Goal: Contribute content

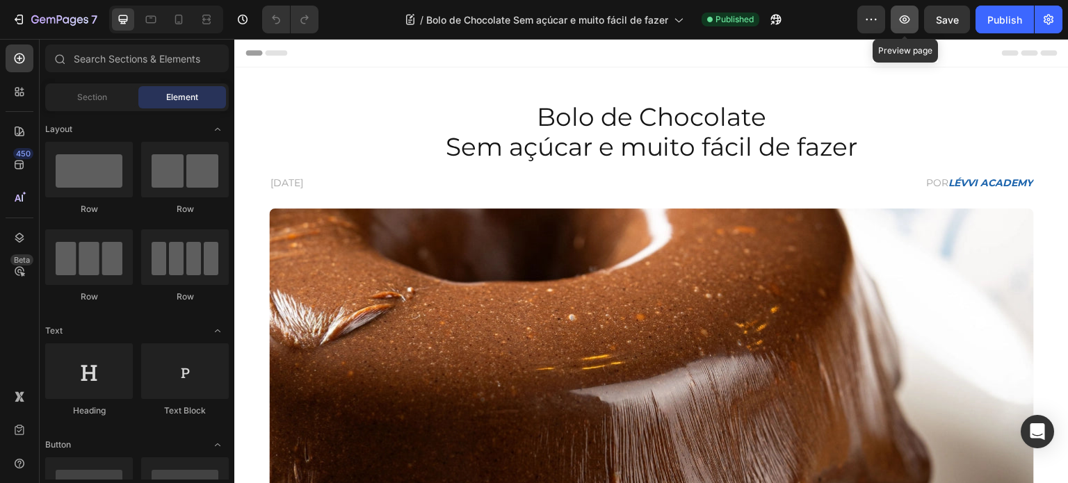
click at [909, 22] on icon "button" at bounding box center [904, 20] width 14 height 14
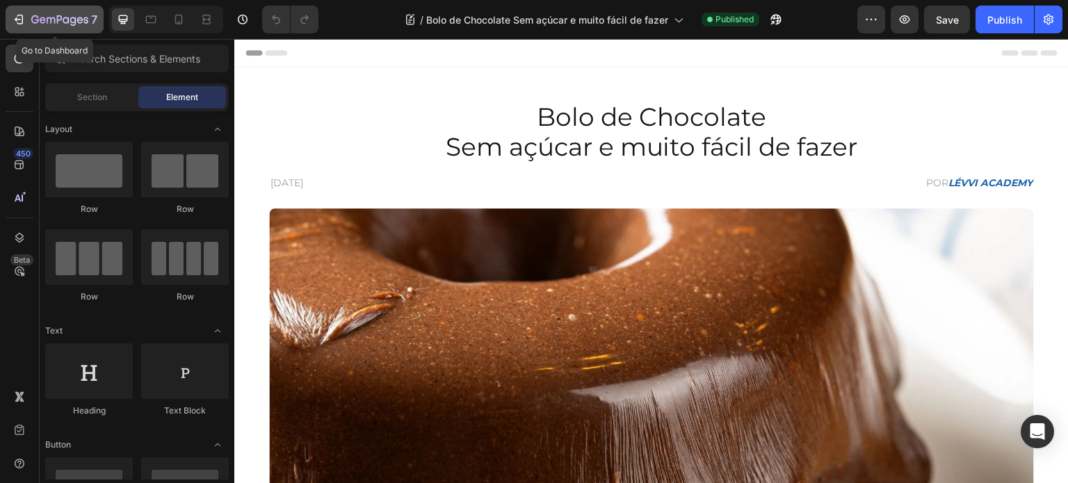
click at [37, 18] on icon "button" at bounding box center [59, 21] width 57 height 12
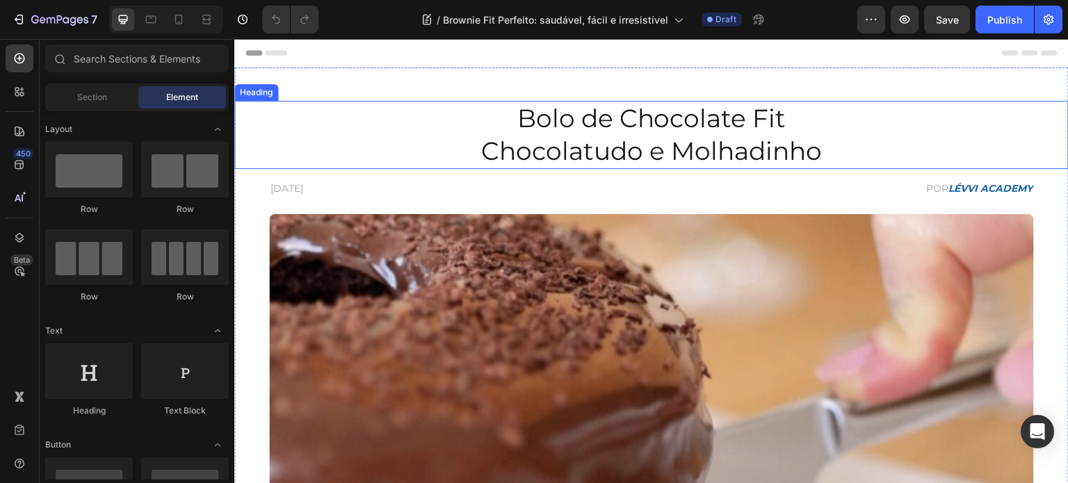
click at [573, 147] on h2 "Bolo de Chocolate Fit Chocolatudo e Molhadinho" at bounding box center [651, 135] width 765 height 68
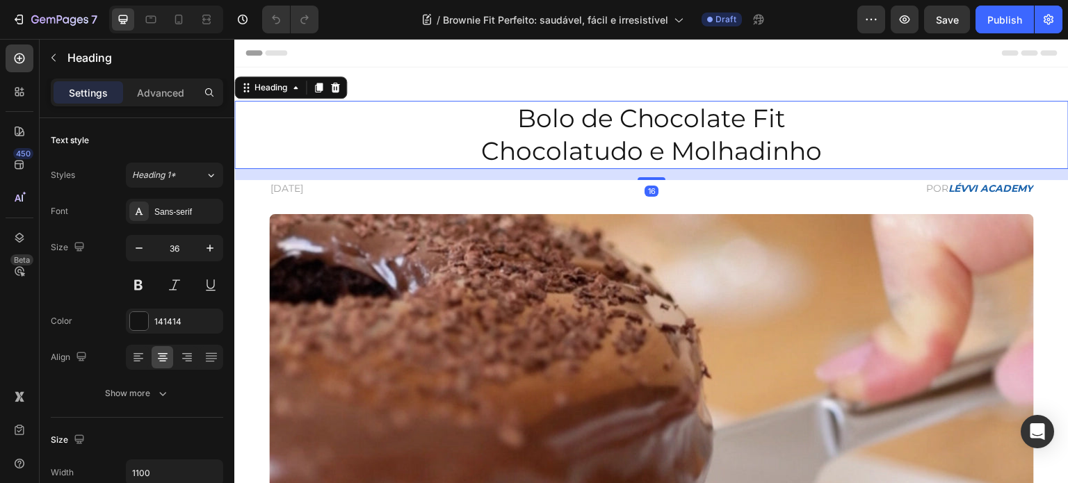
click at [573, 147] on h2 "Bolo de Chocolate Fit Chocolatudo e Molhadinho" at bounding box center [651, 135] width 765 height 68
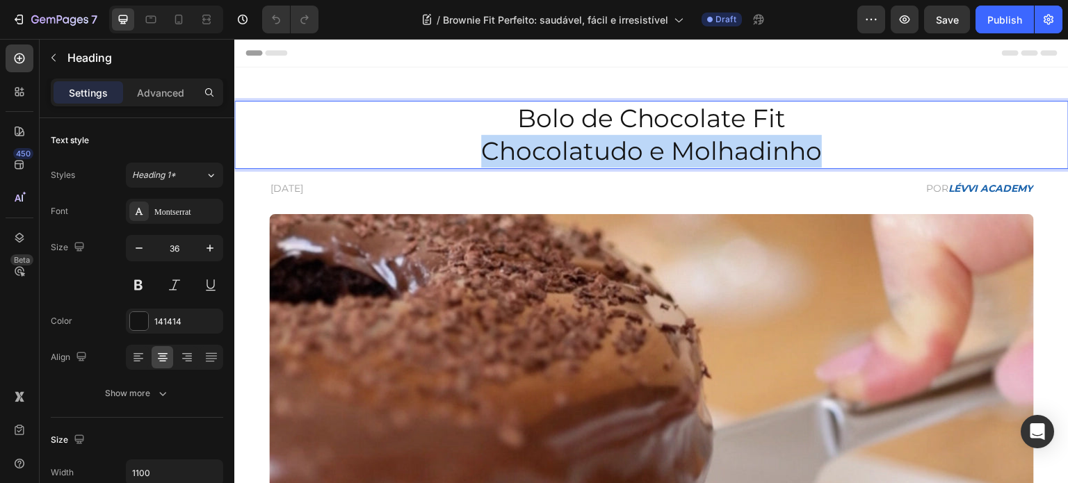
click at [573, 147] on p "Bolo de Chocolate Fit Chocolatudo e Molhadinho" at bounding box center [651, 134] width 762 height 65
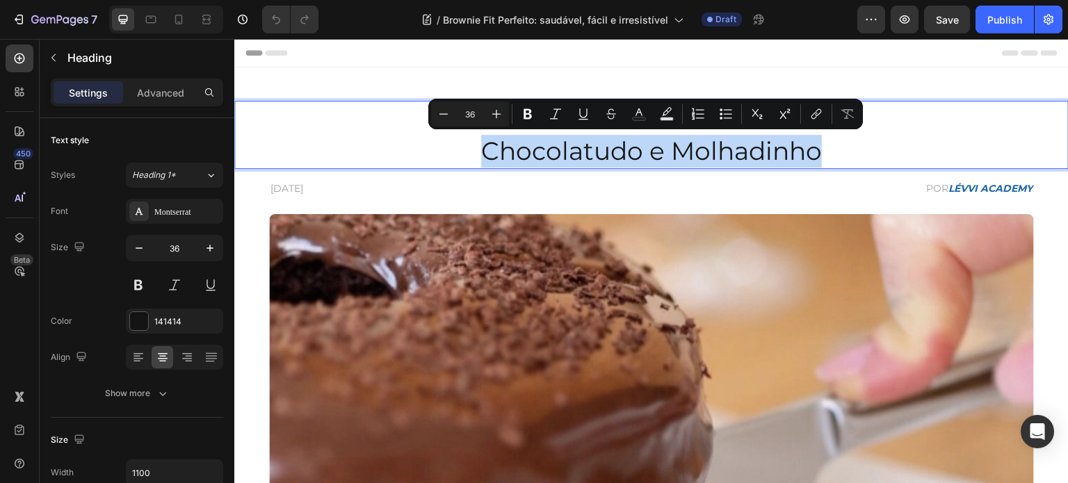
click at [553, 156] on p "Bolo de Chocolate Fit Chocolatudo e Molhadinho" at bounding box center [651, 134] width 762 height 65
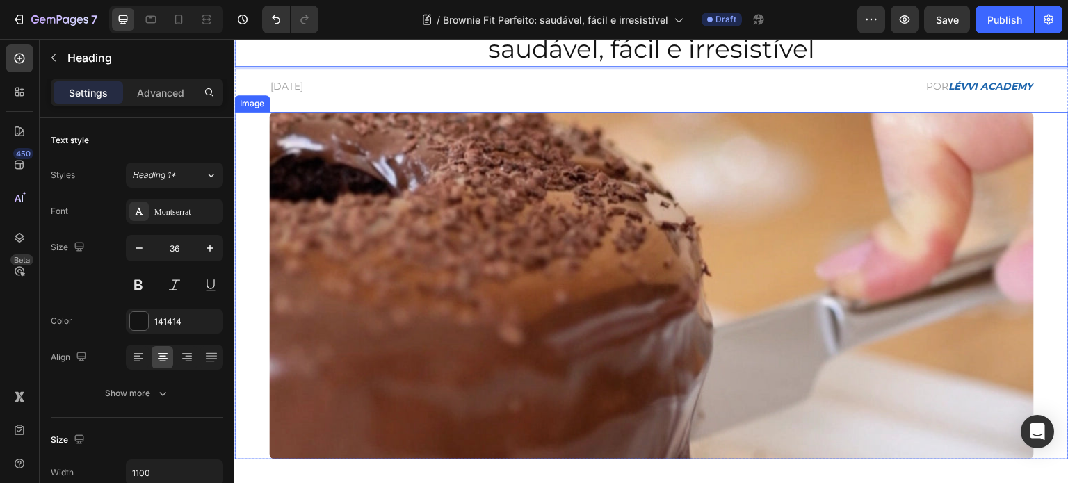
scroll to position [70, 0]
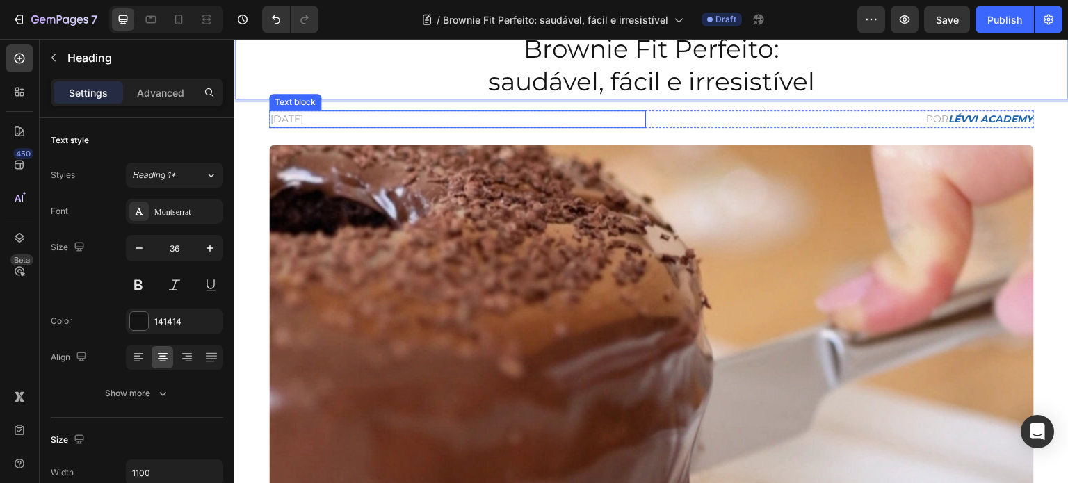
click at [281, 119] on p "17 de Agosto de 2025" at bounding box center [457, 119] width 374 height 15
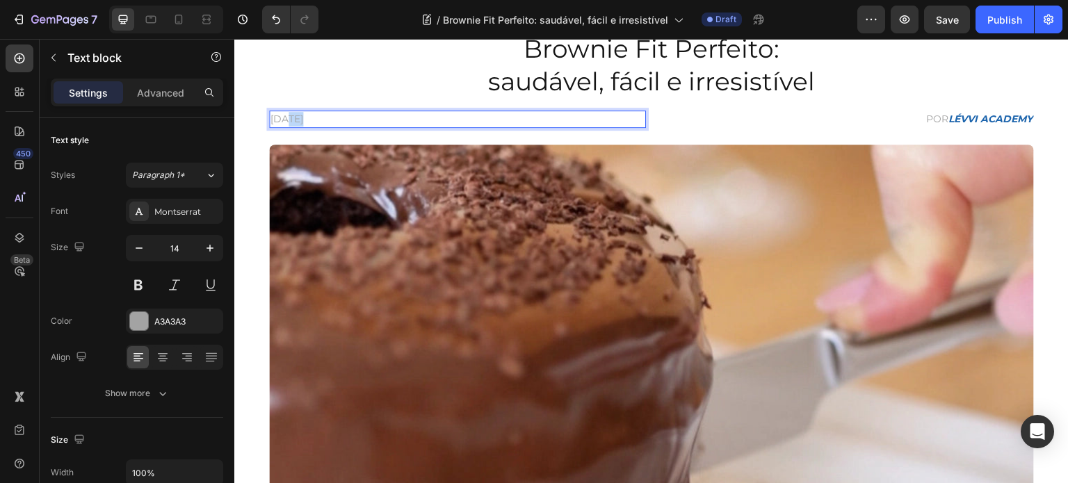
click at [281, 119] on p "17 de Agosto de 2025" at bounding box center [457, 119] width 374 height 15
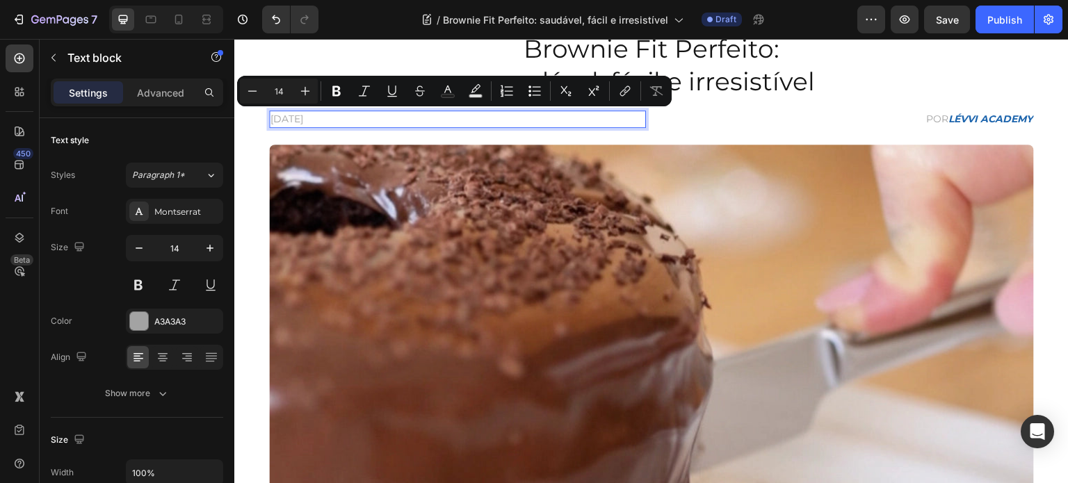
click at [272, 117] on p "17 de Agosto de 2025" at bounding box center [457, 119] width 374 height 15
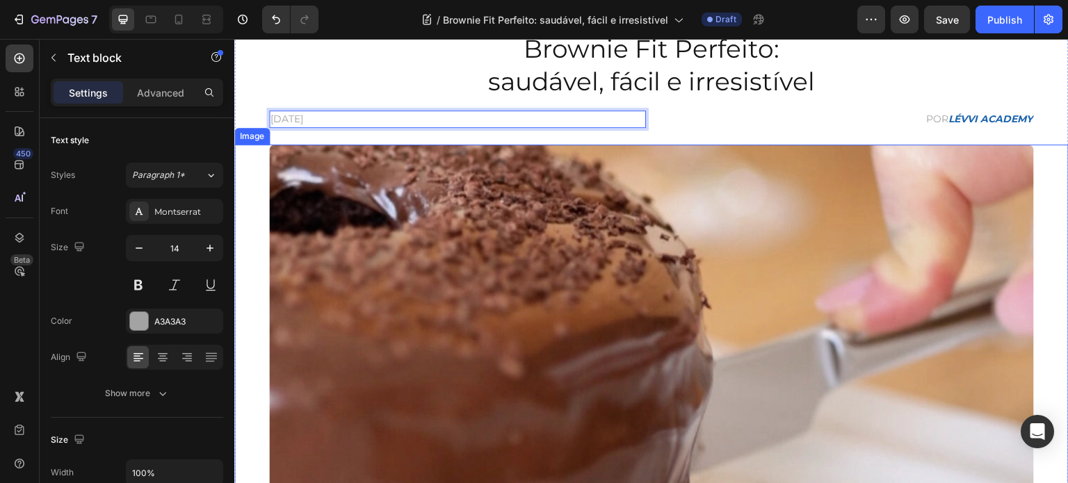
click at [642, 240] on img at bounding box center [651, 319] width 765 height 348
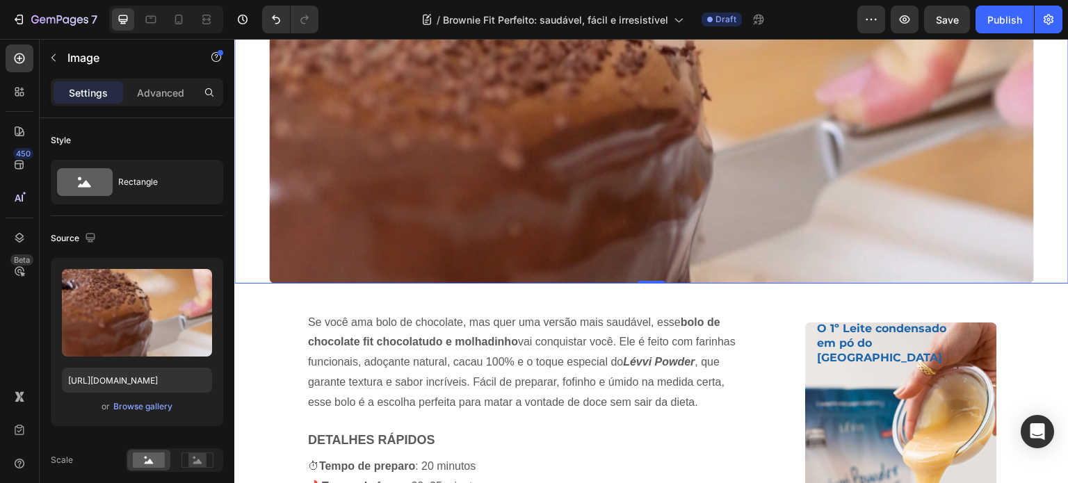
scroll to position [348, 0]
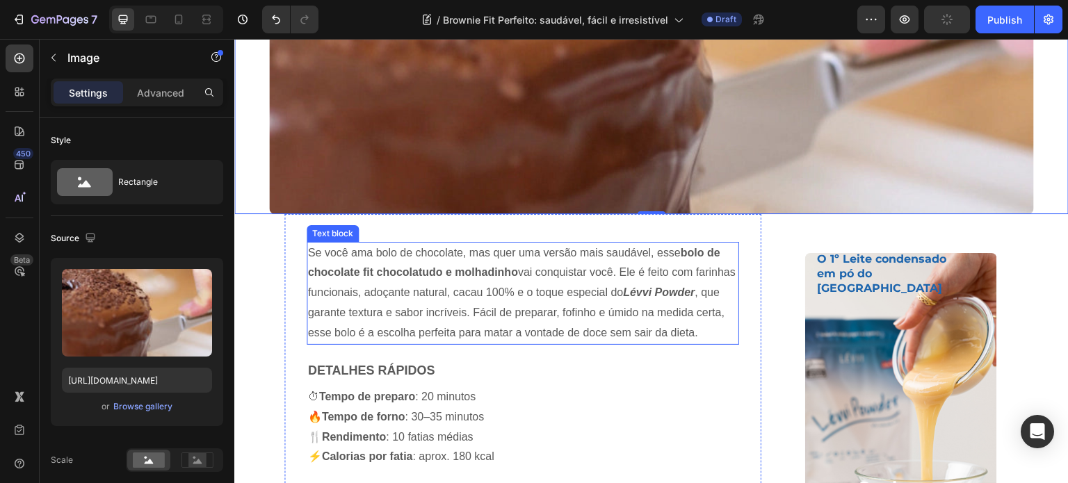
click at [402, 278] on strong "bolo de chocolate fit chocolatudo e molhadinho" at bounding box center [514, 263] width 412 height 32
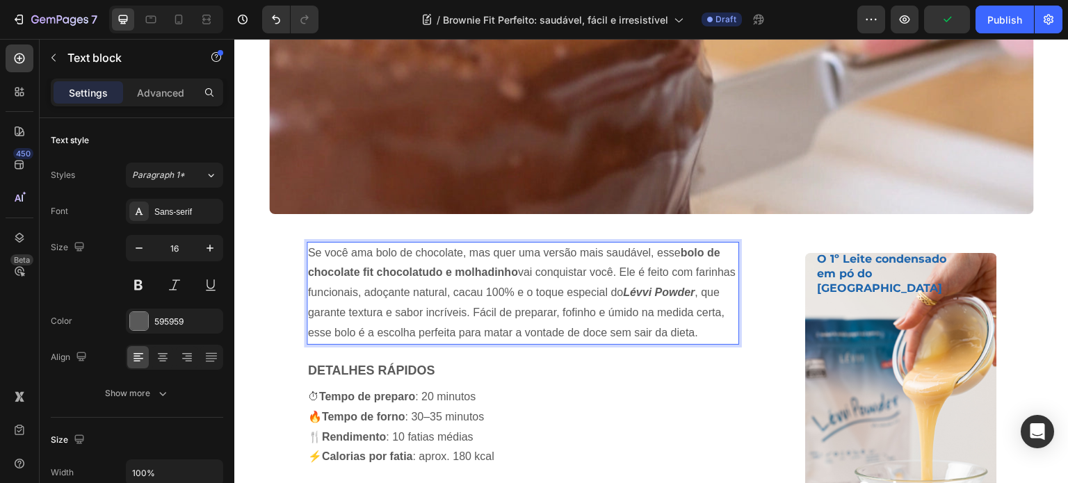
click at [402, 317] on p "Se você ama bolo de chocolate, mas quer uma versão mais saudável, esse bolo de …" at bounding box center [523, 293] width 430 height 100
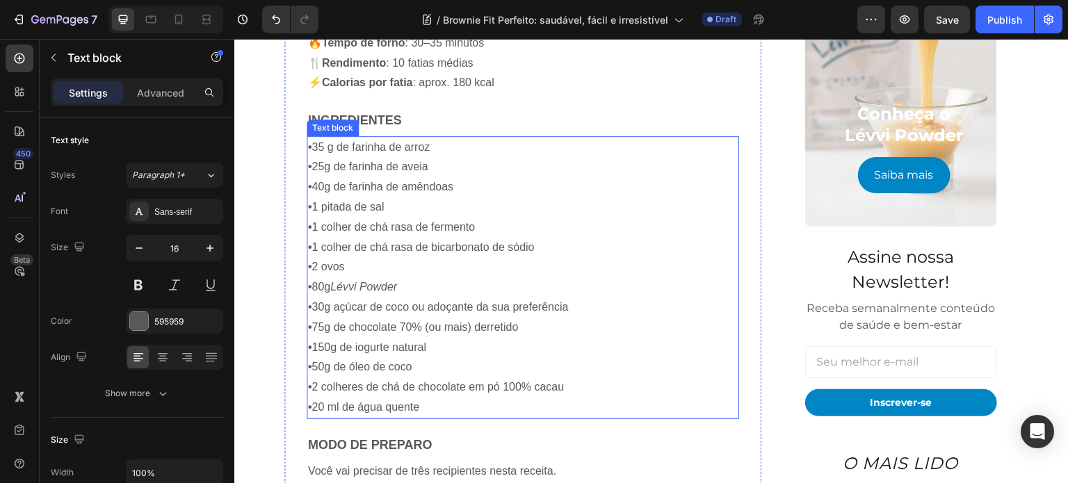
scroll to position [765, 0]
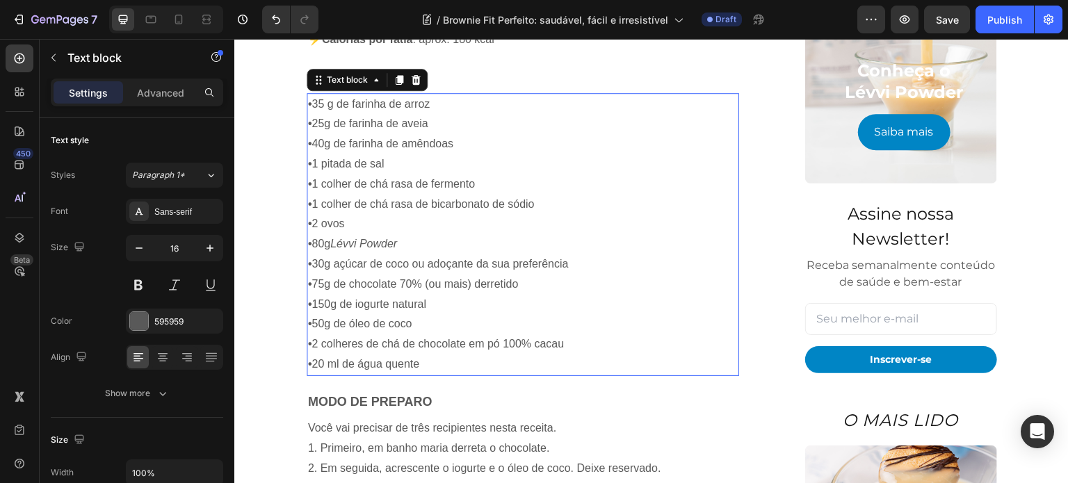
click at [429, 366] on p "• 20 ml de água quente" at bounding box center [523, 364] width 430 height 20
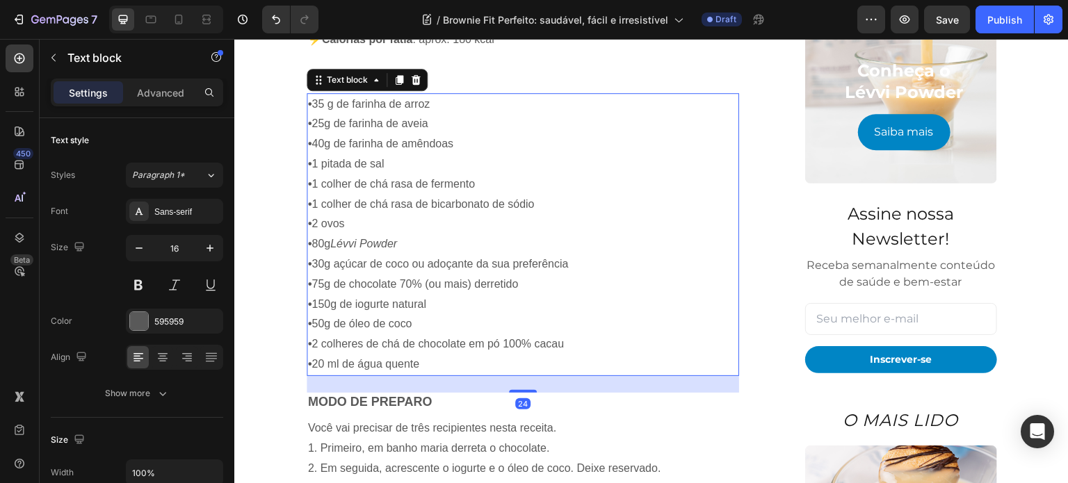
click at [436, 356] on p "• 20 ml de água quente" at bounding box center [523, 364] width 430 height 20
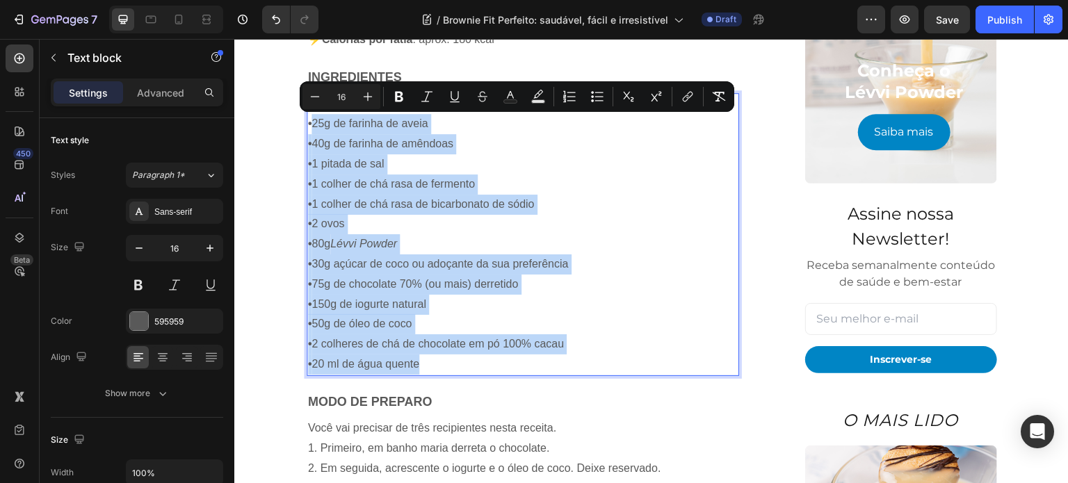
drag, startPoint x: 432, startPoint y: 361, endPoint x: 309, endPoint y: 127, distance: 264.6
click at [309, 127] on div "• 35 g de farinha de arroz • 25g de farinha de aveia • 40g de farinha de amêndo…" at bounding box center [523, 234] width 432 height 283
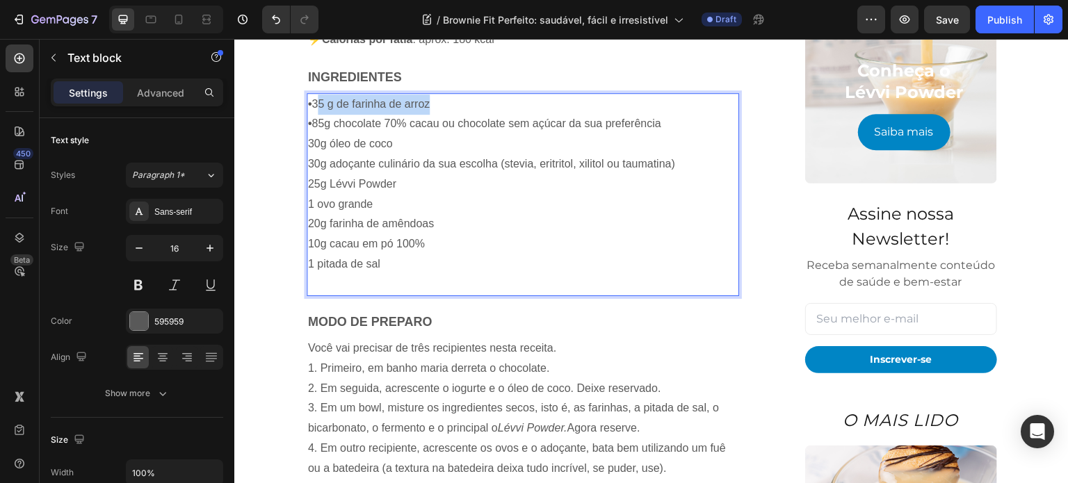
drag, startPoint x: 312, startPoint y: 102, endPoint x: 426, endPoint y: 105, distance: 114.0
click at [426, 105] on p "• 35 g de farinha de arroz" at bounding box center [523, 105] width 430 height 20
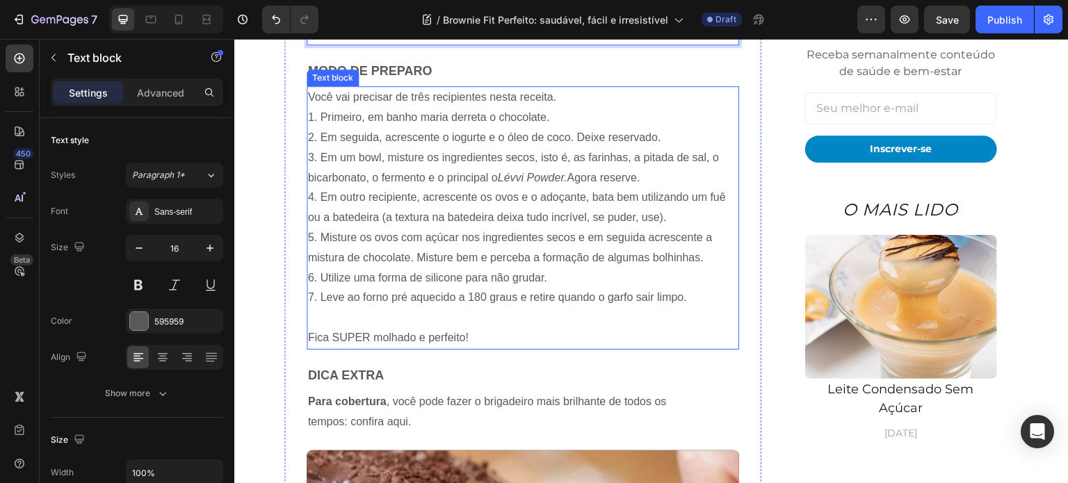
scroll to position [1043, 0]
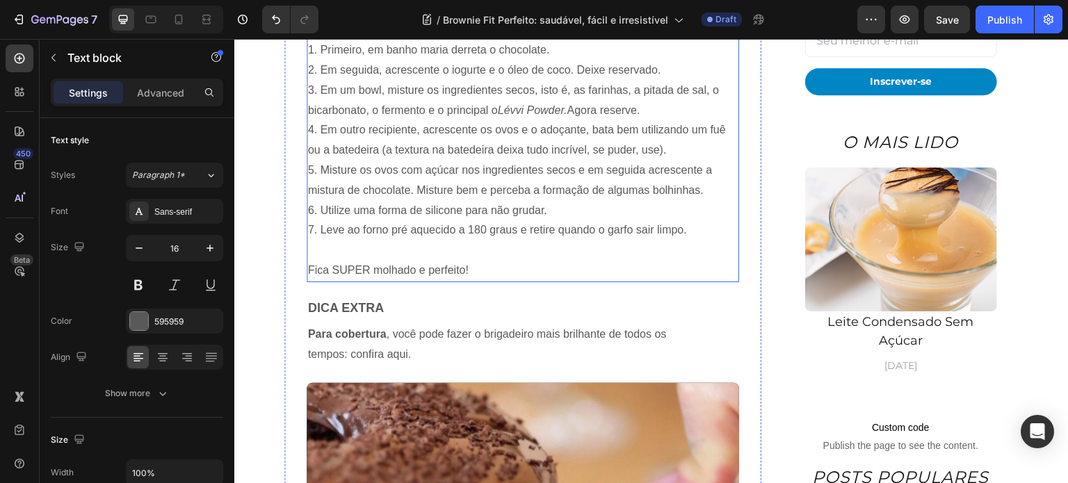
click at [395, 234] on p "7. Leve ao forno pré aquecido a 180 graus e retire quando o garfo sair limpo." at bounding box center [523, 230] width 430 height 20
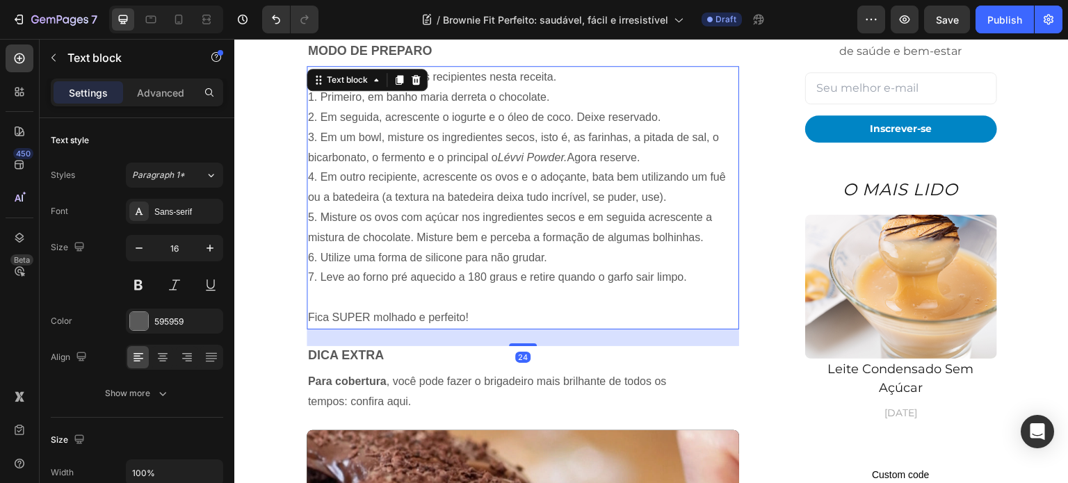
scroll to position [973, 0]
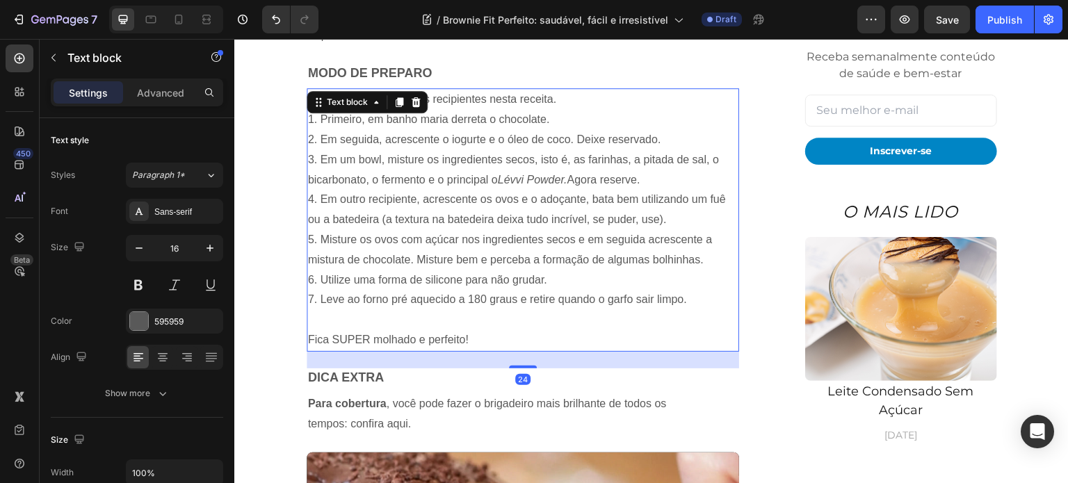
click at [652, 310] on p at bounding box center [523, 320] width 430 height 20
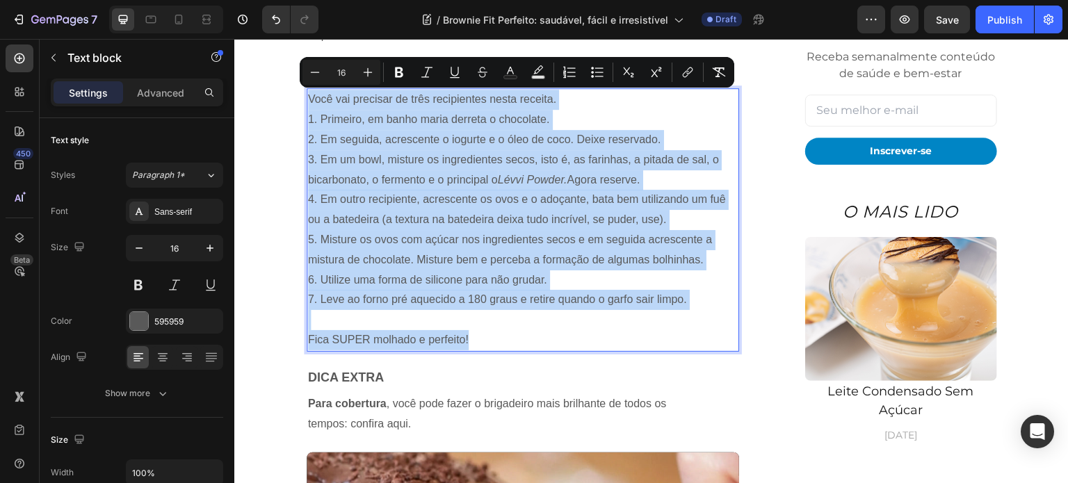
drag, startPoint x: 493, startPoint y: 341, endPoint x: 301, endPoint y: 101, distance: 307.1
click at [307, 101] on div "Você vai precisar de três recipientes nesta receita. 1. Primeiro, em banho mari…" at bounding box center [523, 219] width 432 height 263
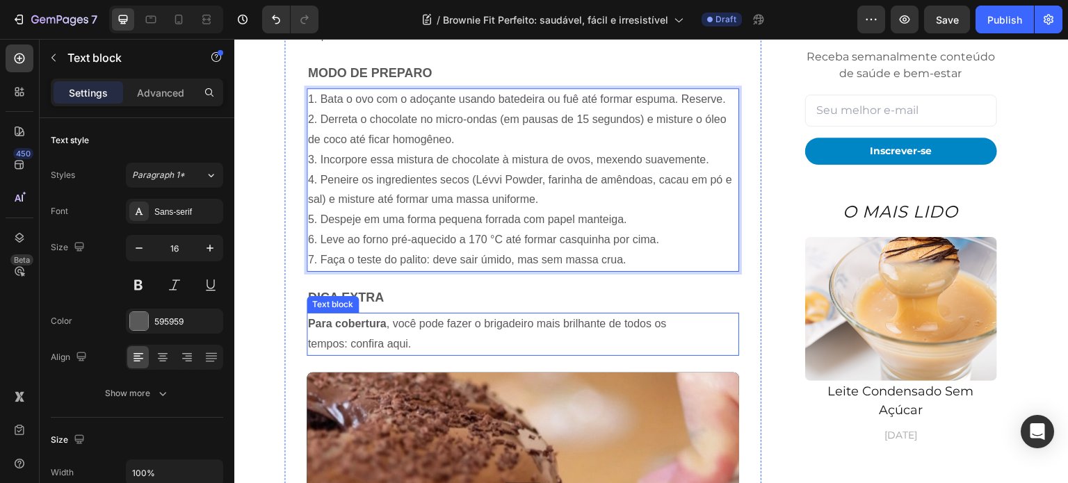
click at [398, 335] on p "Para cobertura , você pode fazer o brigadeiro mais brilhante de todos os tempos…" at bounding box center [523, 334] width 430 height 40
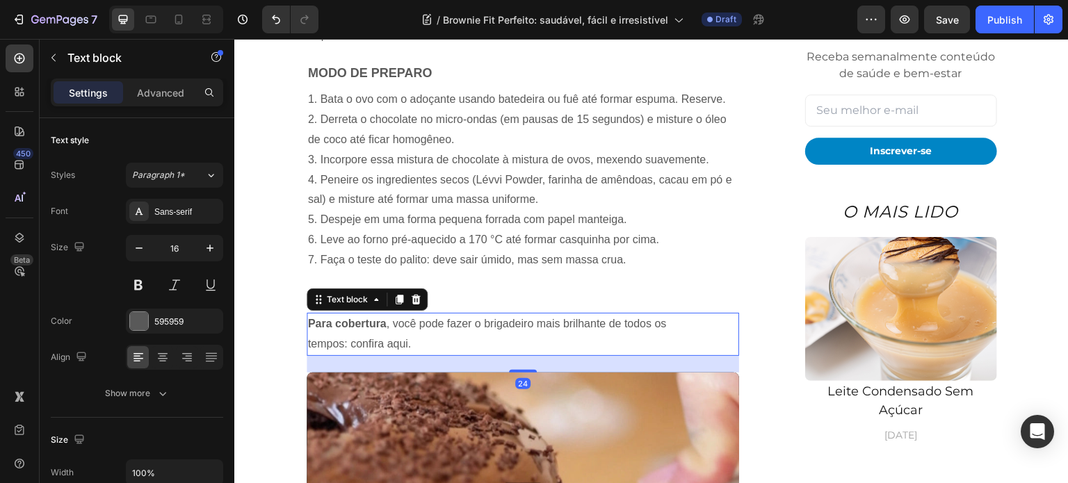
click at [409, 346] on p "Para cobertura , você pode fazer o brigadeiro mais brilhante de todos os tempos…" at bounding box center [523, 334] width 430 height 40
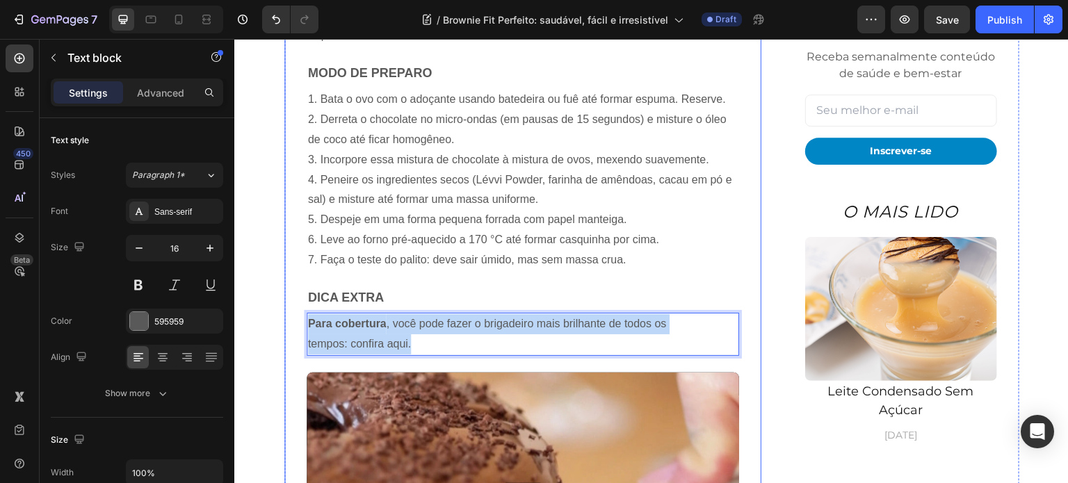
drag, startPoint x: 420, startPoint y: 345, endPoint x: 297, endPoint y: 319, distance: 125.0
click at [297, 319] on div "Quer aprender a fazer um brownie fit saudável que fica molhadinho por dentro, c…" at bounding box center [522, 287] width 477 height 1396
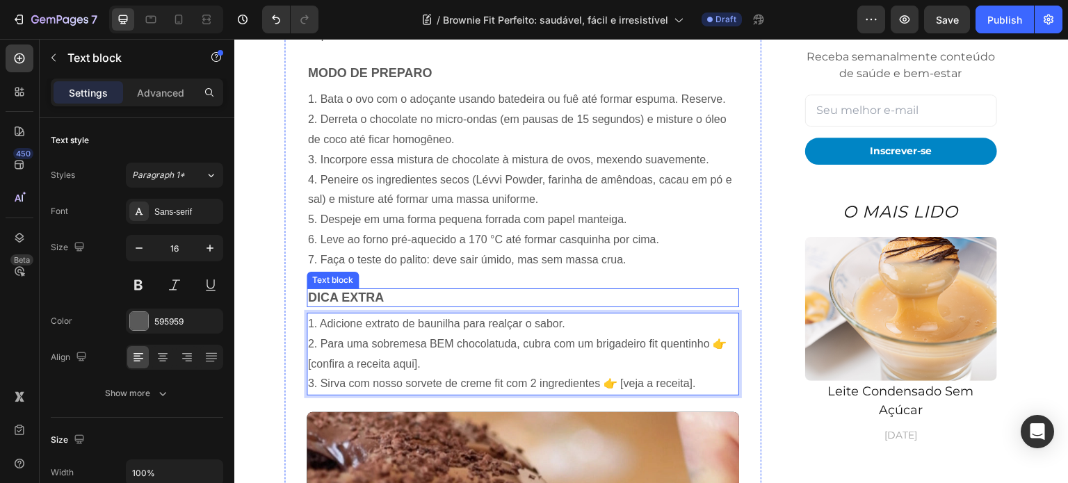
click at [381, 292] on p "Dica extra" at bounding box center [523, 298] width 430 height 16
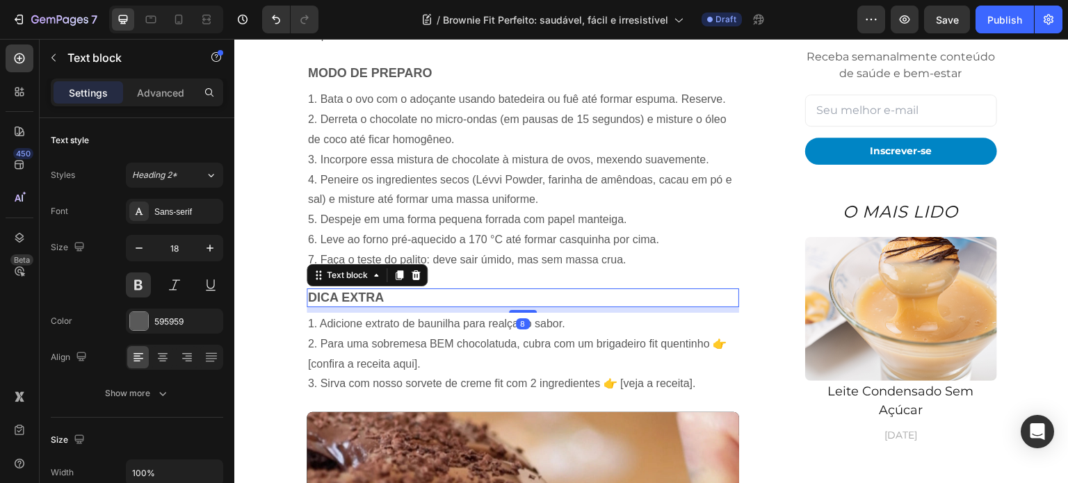
click at [386, 297] on p "Dica extra" at bounding box center [523, 298] width 430 height 16
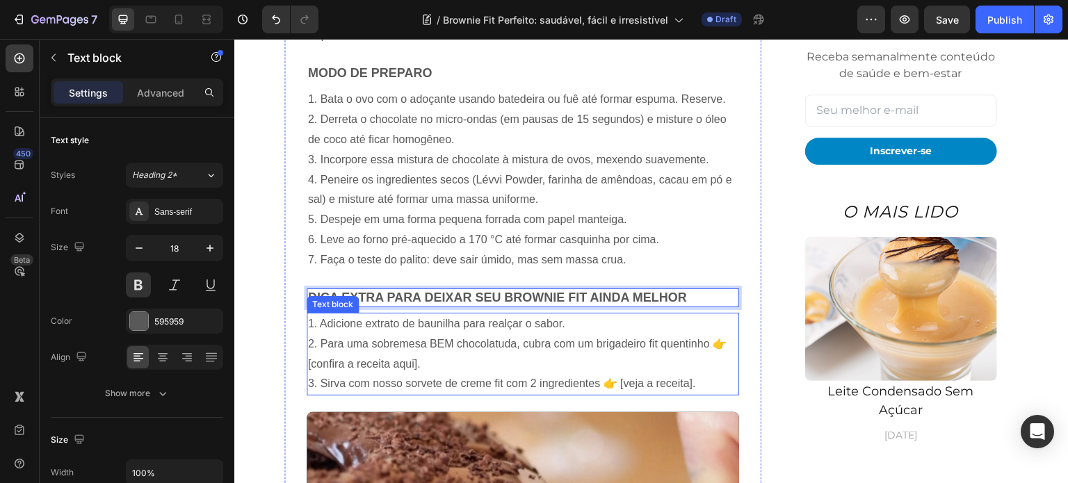
click at [512, 361] on p "2. Para uma sobremesa BEM chocolatuda, cubra com um brigadeiro fit quentinho 👉 …" at bounding box center [523, 354] width 430 height 40
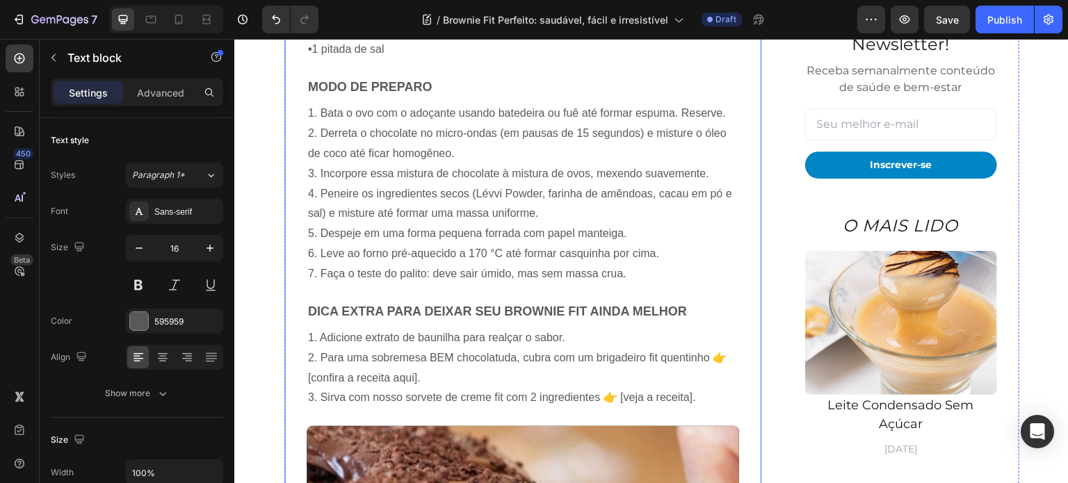
scroll to position [1182, 0]
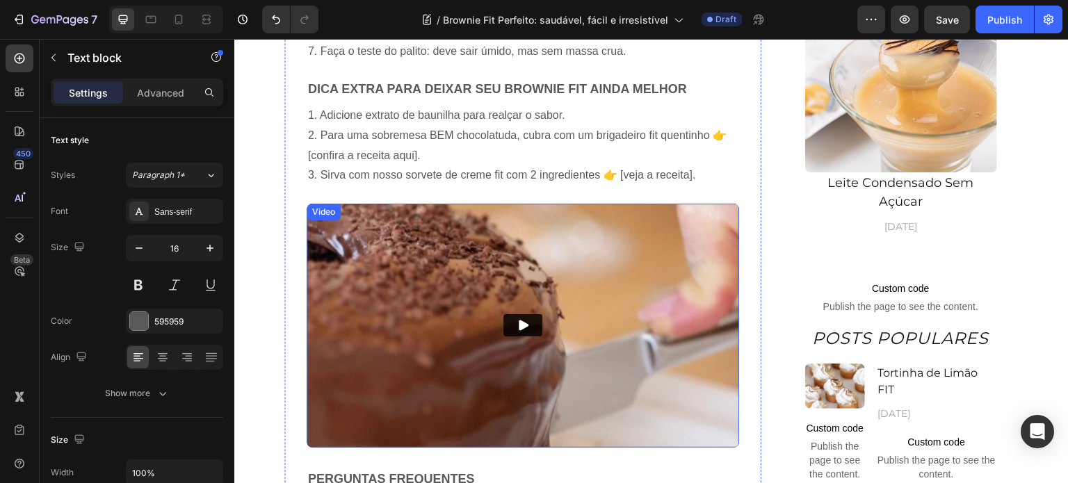
click at [368, 275] on img at bounding box center [523, 325] width 432 height 243
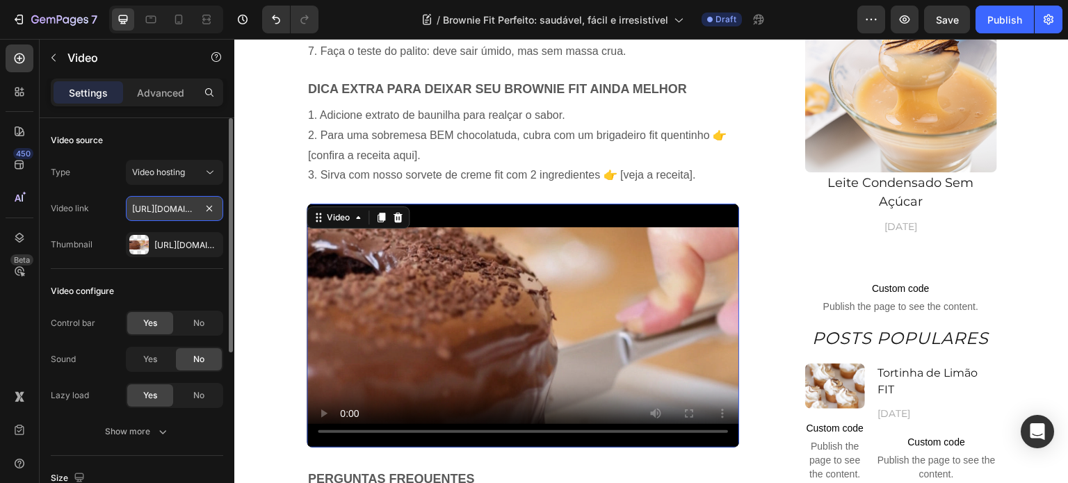
click at [148, 206] on input "https://cdn.shopify.com/videos/c/o/v/abeb95bd676c459387213088ae894cf8.mp4" at bounding box center [174, 208] width 97 height 25
paste input "69d5d164d12d4d8594ffb8499b5cdc87"
type input "https://cdn.shopify.com/videos/c/o/v/69d5d164d12d4d8594ffb8499b5cdc87.mp4"
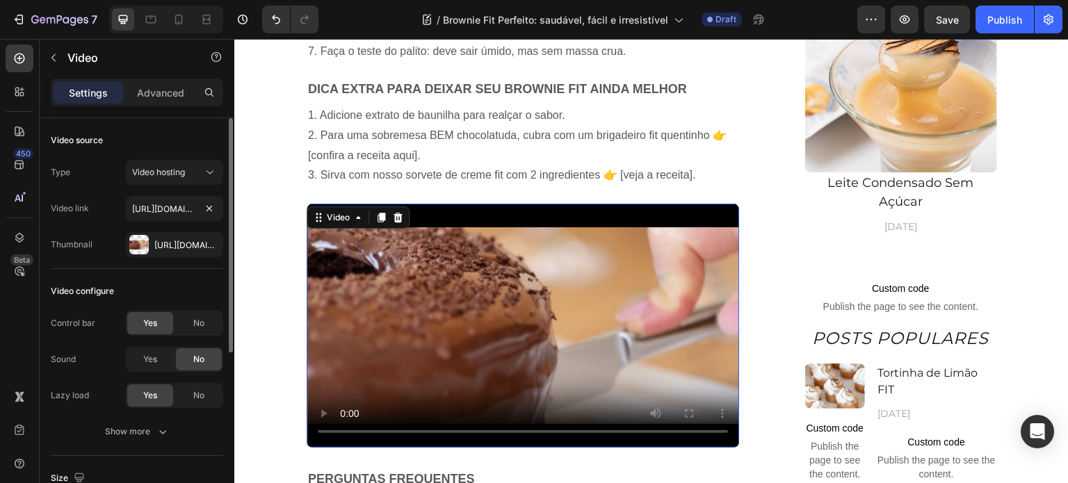
click at [65, 208] on div "Video link" at bounding box center [70, 208] width 38 height 13
click at [206, 246] on icon "button" at bounding box center [209, 244] width 6 height 6
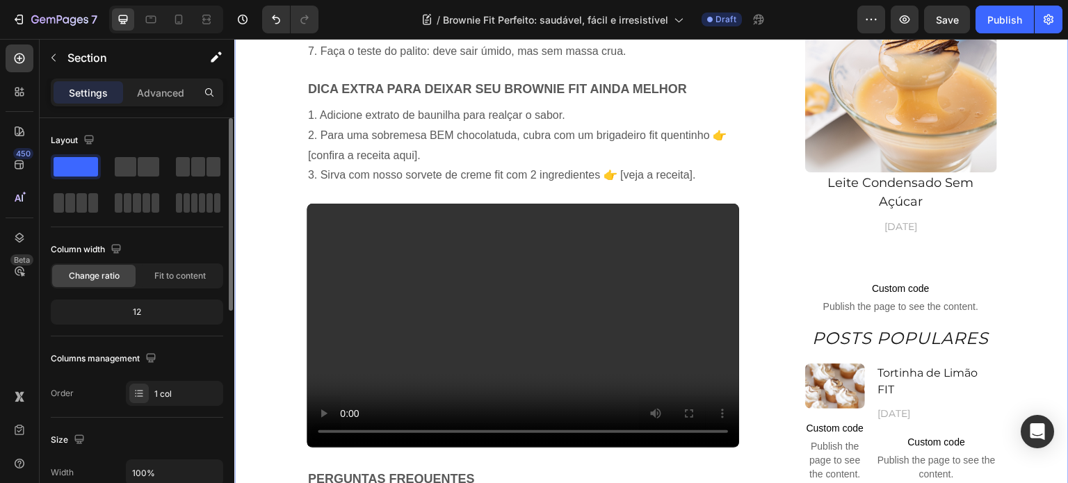
click at [265, 286] on div "Quer aprender a fazer um brownie fit saudável que fica molhadinho por dentro, c…" at bounding box center [651, 142] width 813 height 1524
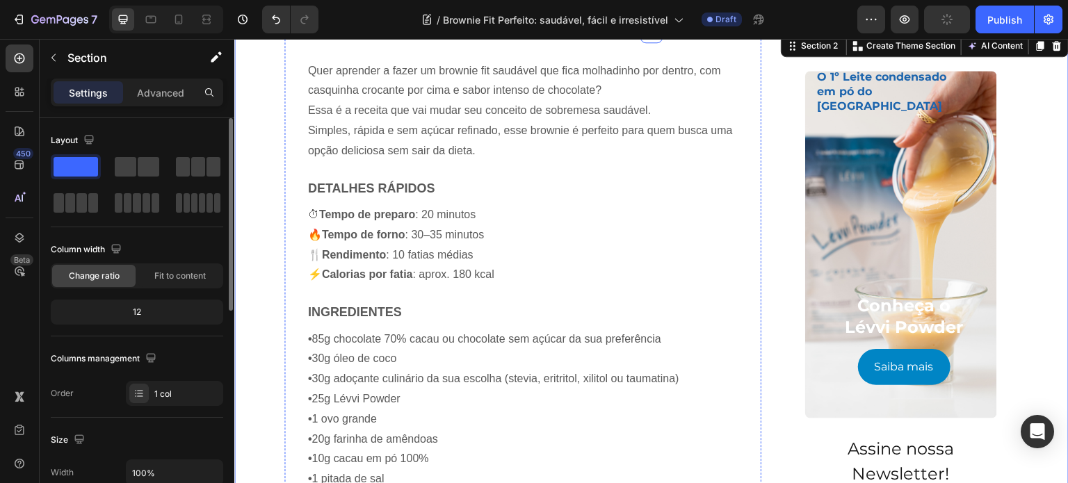
scroll to position [487, 0]
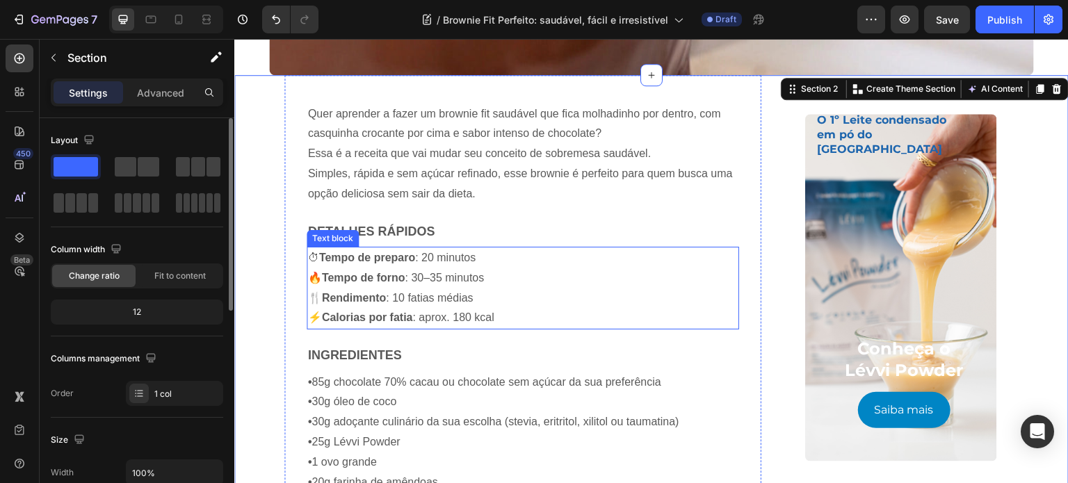
click at [430, 254] on p "⏱ Tempo de preparo : 20 minutos" at bounding box center [523, 258] width 430 height 20
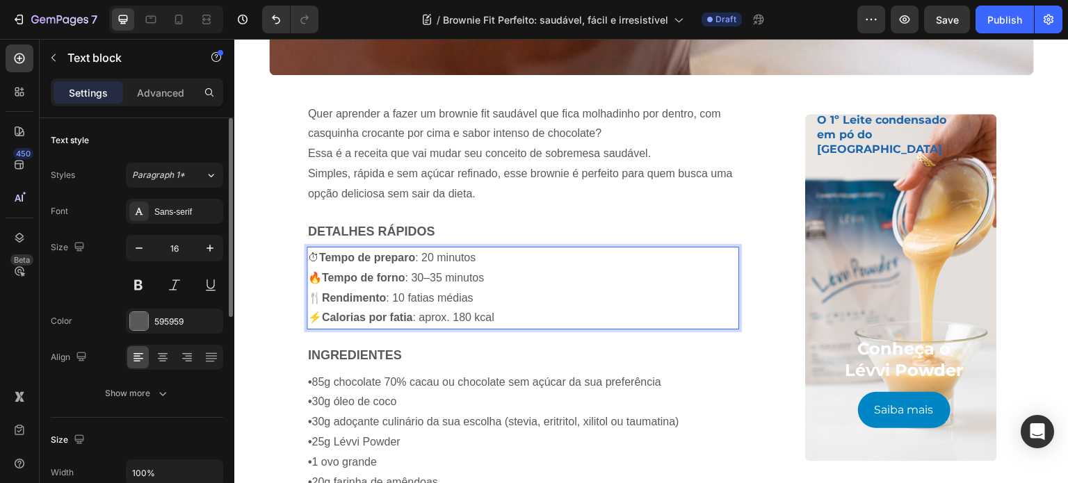
click at [429, 258] on p "⏱ Tempo de preparo : 20 minutos" at bounding box center [523, 258] width 430 height 20
click at [438, 270] on p "🔥 Tempo de forno : 30–35 minutos" at bounding box center [523, 278] width 430 height 20
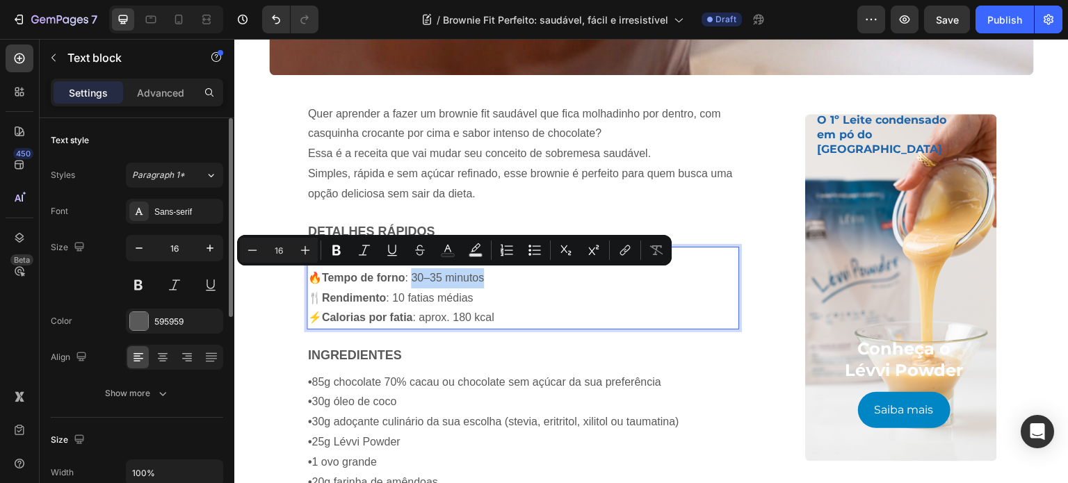
drag, startPoint x: 486, startPoint y: 281, endPoint x: 410, endPoint y: 279, distance: 75.8
click at [410, 279] on p "🔥 Tempo de forno : 30–35 minutos" at bounding box center [523, 278] width 430 height 20
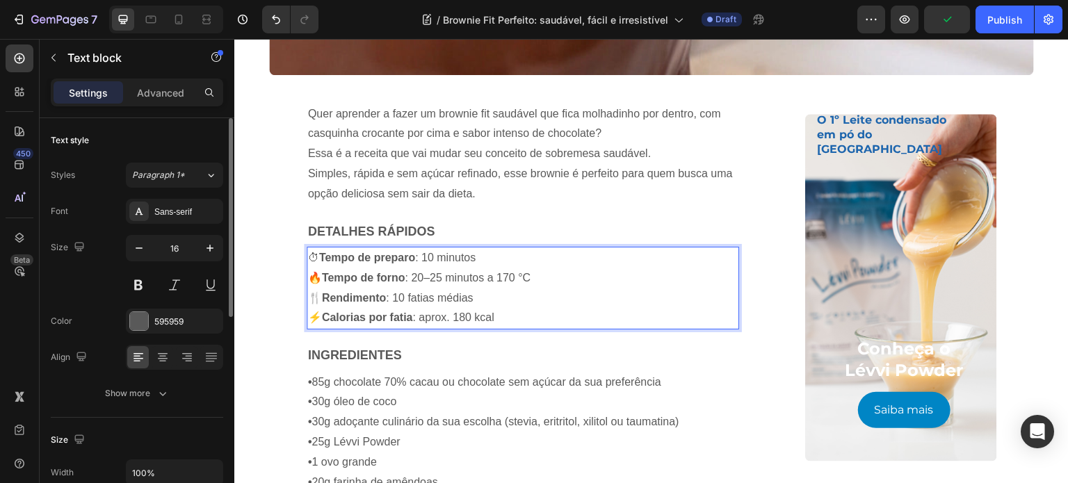
click at [482, 300] on p "🍴 Rendimento : 10 fatias médias" at bounding box center [523, 298] width 430 height 20
click at [394, 294] on p "🍴 Rendimento : 10 fatias médias" at bounding box center [523, 298] width 430 height 20
click at [471, 316] on p "⚡ Calorias por fatia : aprox. 180 kcal" at bounding box center [523, 318] width 430 height 20
drag, startPoint x: 491, startPoint y: 317, endPoint x: 418, endPoint y: 317, distance: 73.0
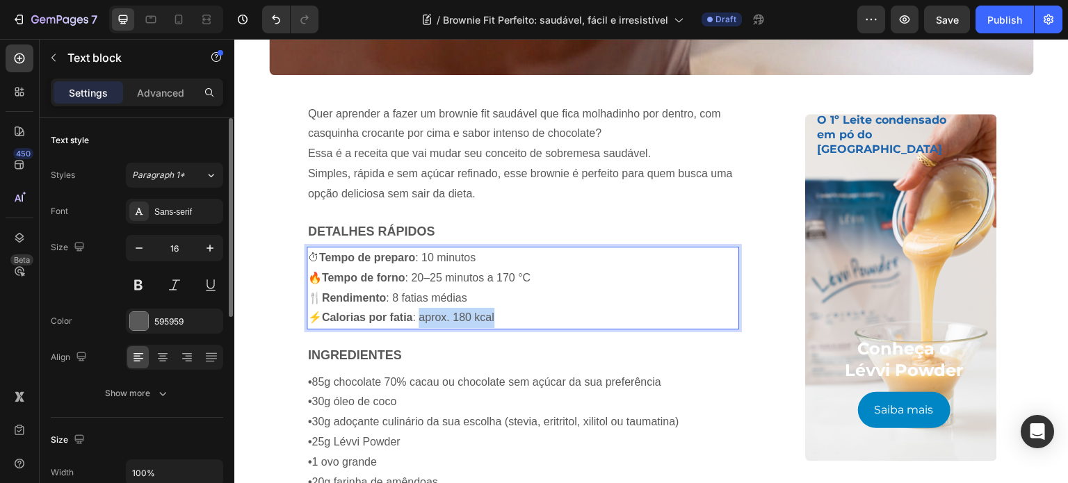
click at [418, 317] on p "⚡ Calorias por fatia : aprox. 180 kcal" at bounding box center [523, 318] width 430 height 20
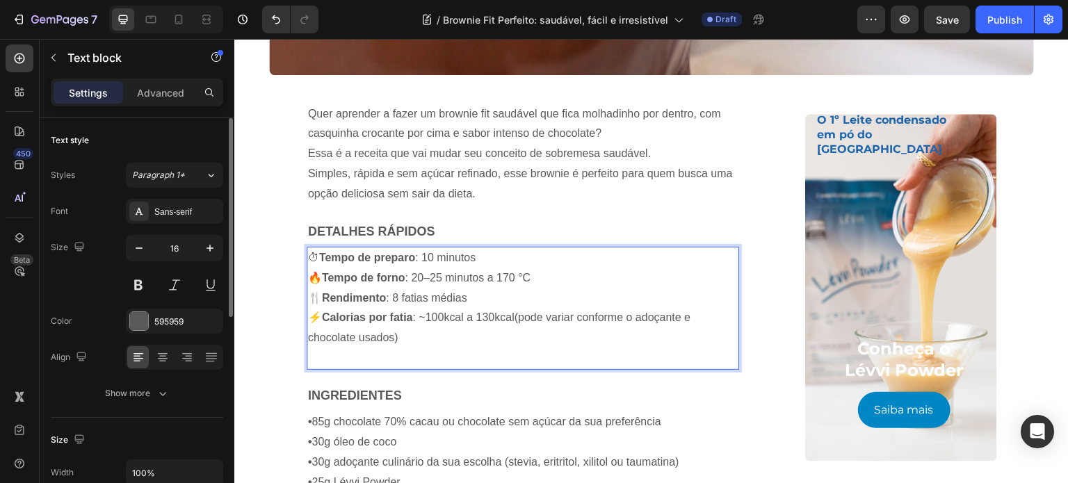
click at [516, 316] on p "⚡ Calorias por fatia : ~100kcal a 130kcal(pode variar conforme o adoçante e cho…" at bounding box center [523, 338] width 430 height 60
click at [514, 320] on p "⚡ Calorias por fatia : ~100kcal a 130kcal(pode variar conforme o adoçante e cho…" at bounding box center [523, 338] width 430 height 60
click at [505, 339] on p "⚡ Calorias por fatia : ~100kcal a 130kcal (pode variar conforme o adoçante e ch…" at bounding box center [523, 338] width 430 height 60
click at [488, 349] on p "⚡ Calorias por fatia : ~100kcal a 130kcal (pode variar conforme o adoçante e ch…" at bounding box center [523, 338] width 430 height 60
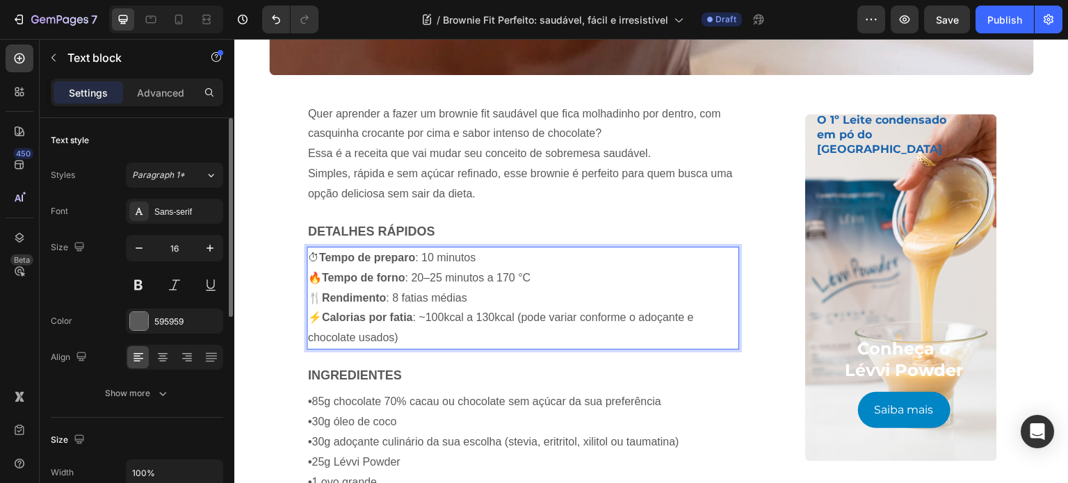
click at [409, 338] on p "⚡ Calorias por fatia : ~100kcal a 130kcal (pode variar conforme o adoçante e ch…" at bounding box center [523, 328] width 430 height 40
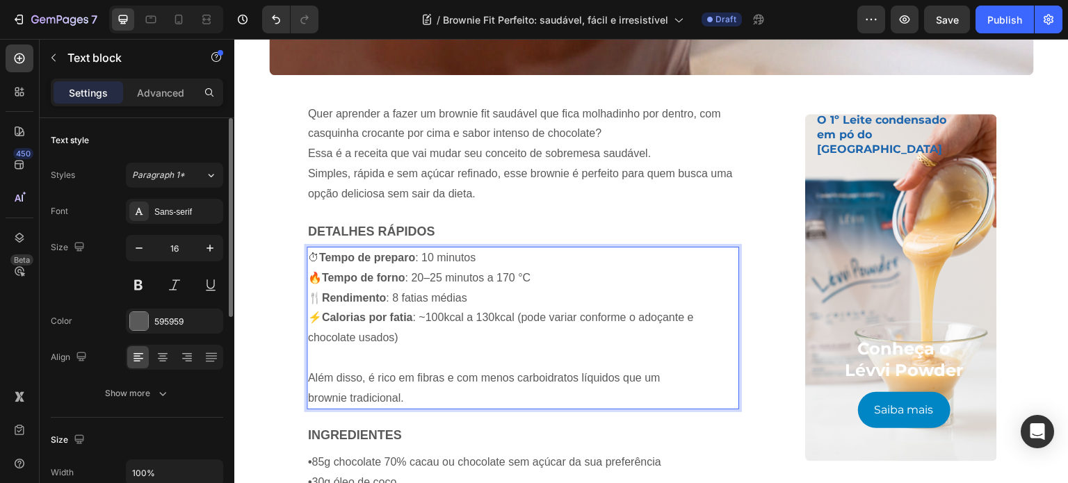
click at [423, 375] on p "Além disso, é rico em fibras e com menos carboidratos líquidos que um brownie t…" at bounding box center [523, 388] width 430 height 40
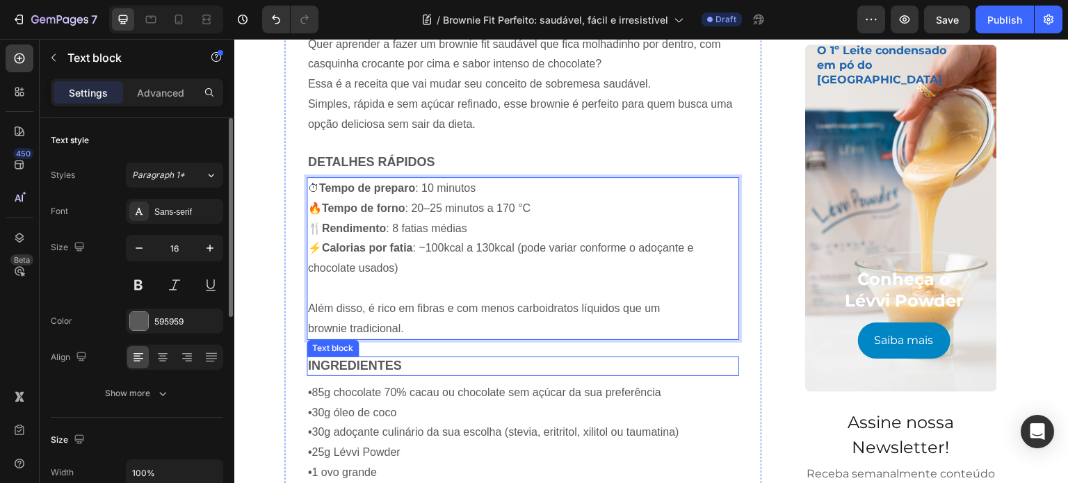
click at [465, 372] on p "Ingredientes" at bounding box center [523, 366] width 430 height 16
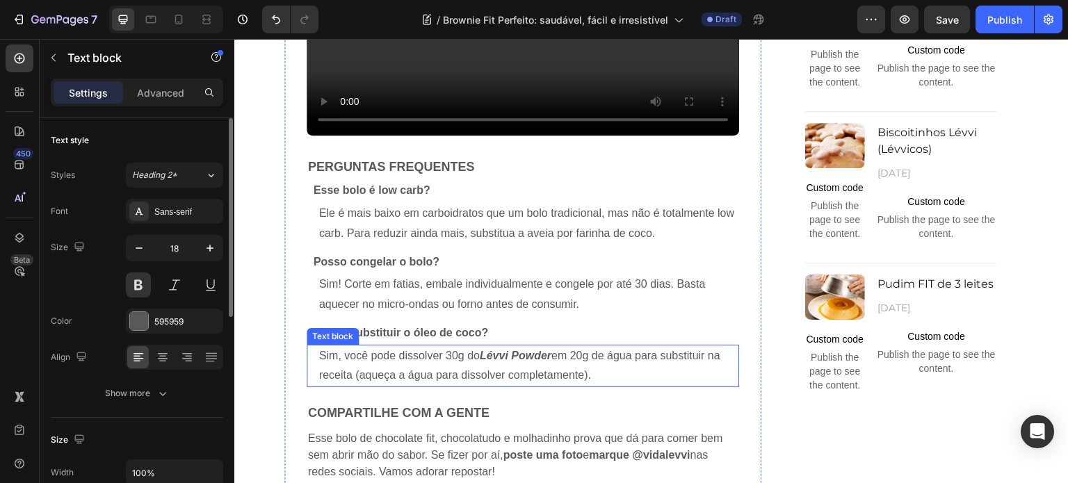
scroll to position [1599, 0]
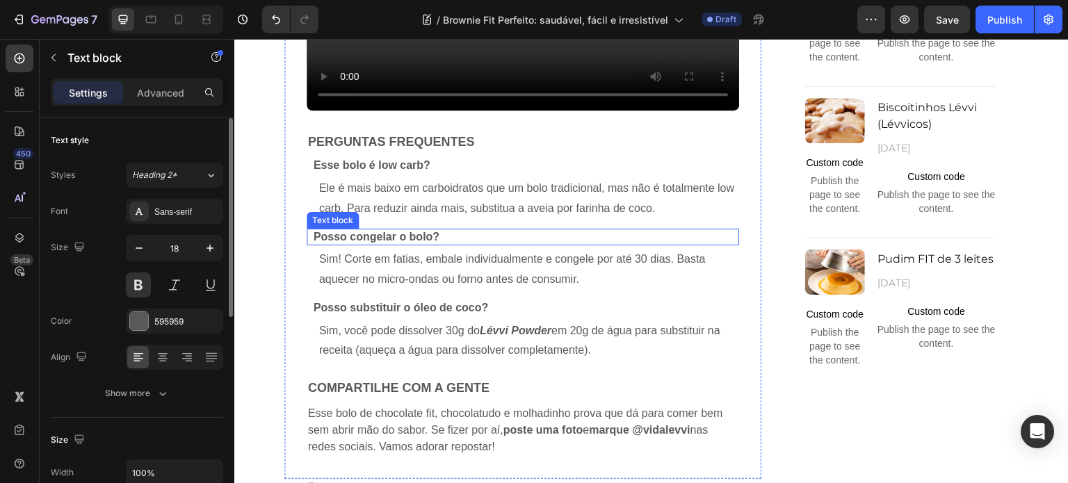
click at [430, 241] on strong "Posso congelar o bolo?" at bounding box center [376, 237] width 126 height 12
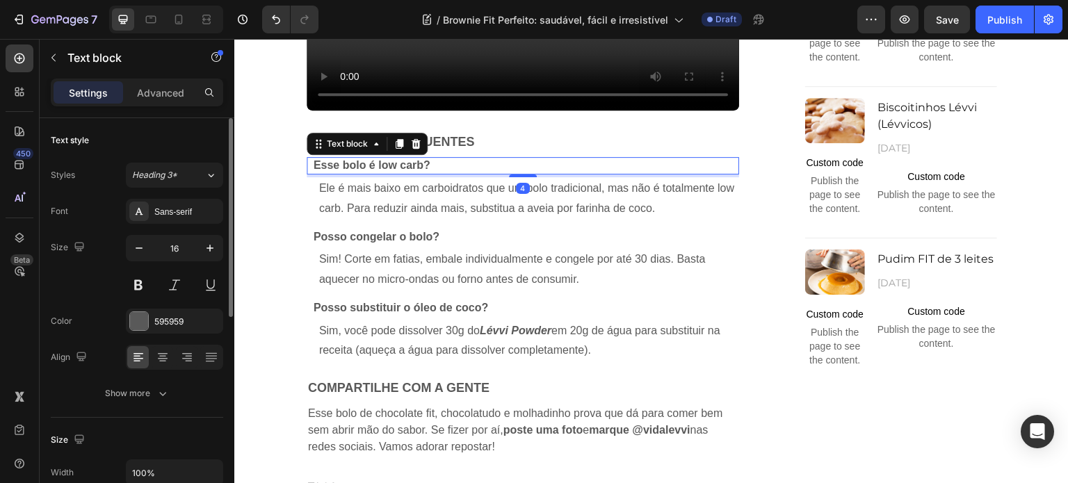
click at [432, 163] on p "Esse bolo é low carb?" at bounding box center [525, 165] width 424 height 15
click at [438, 165] on p "Esse bolo é low carb?" at bounding box center [525, 165] width 424 height 15
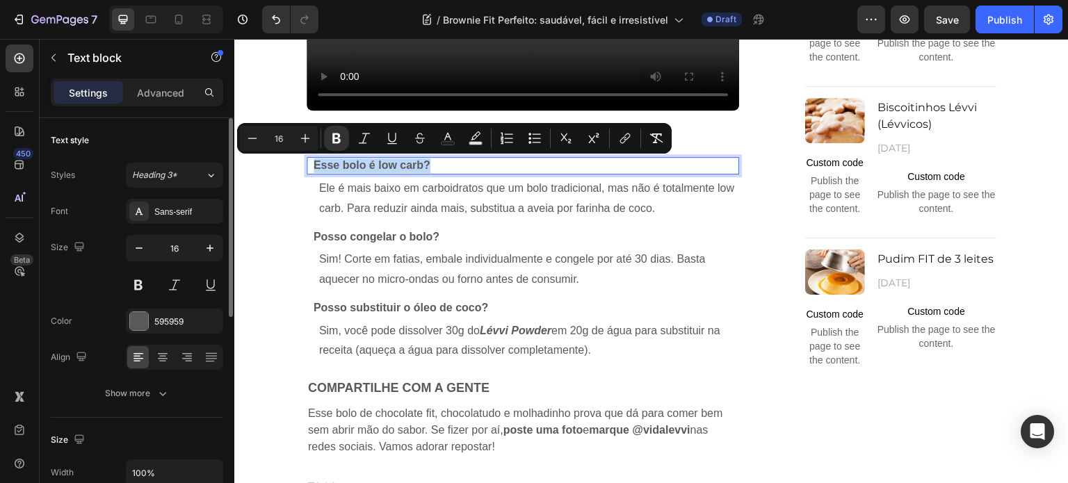
drag, startPoint x: 423, startPoint y: 166, endPoint x: 309, endPoint y: 164, distance: 114.0
click at [313, 164] on p "Esse bolo é low carb?" at bounding box center [525, 165] width 424 height 15
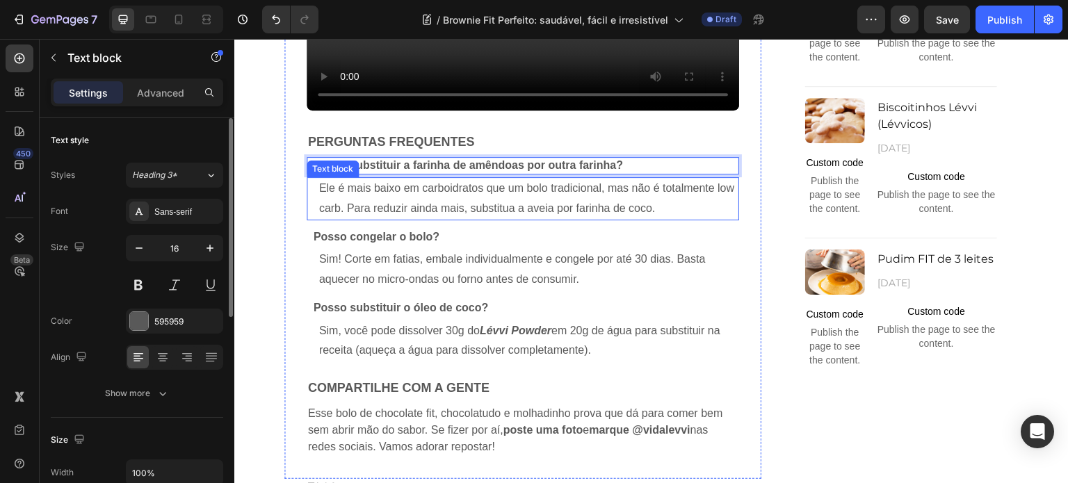
click at [384, 191] on p "Ele é mais baixo em carboidratos que um bolo tradicional, mas não é totalmente …" at bounding box center [528, 199] width 418 height 40
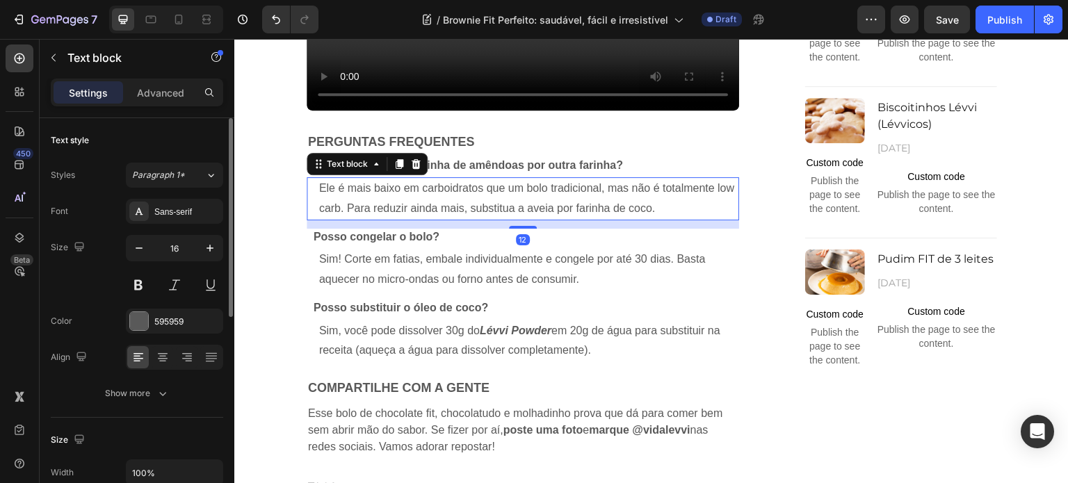
click at [384, 191] on p "Ele é mais baixo em carboidratos que um bolo tradicional, mas não é totalmente …" at bounding box center [528, 199] width 418 height 40
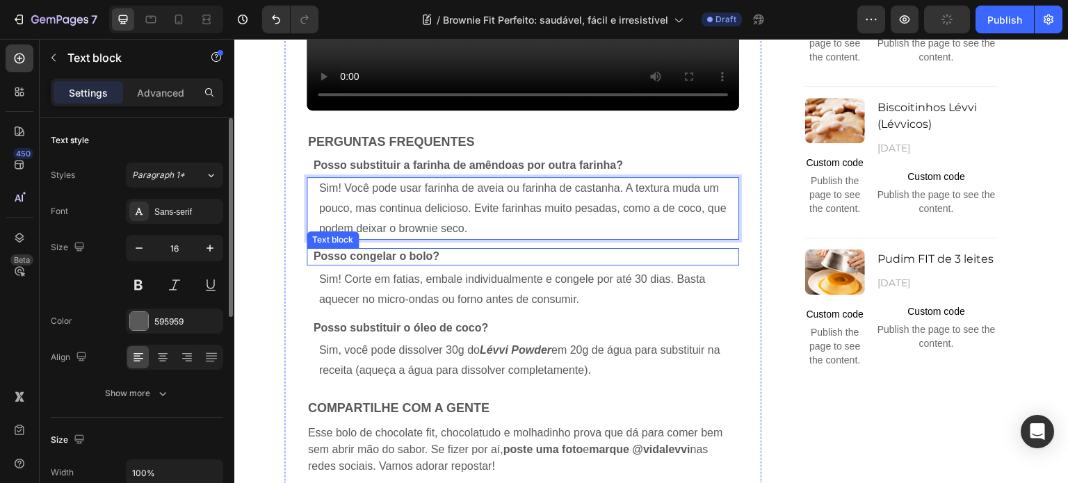
click at [384, 261] on strong "Posso congelar o bolo?" at bounding box center [376, 256] width 126 height 12
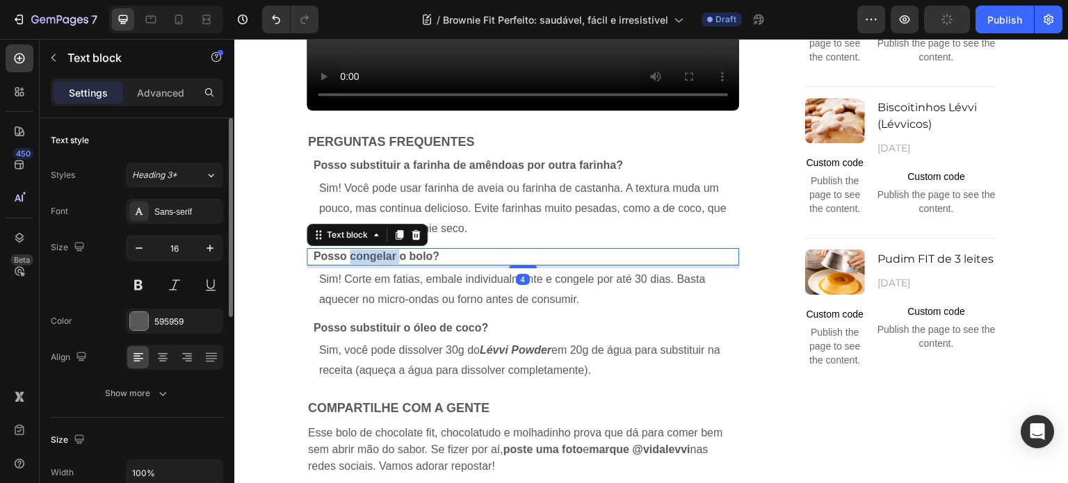
click at [384, 261] on strong "Posso congelar o bolo?" at bounding box center [376, 256] width 126 height 12
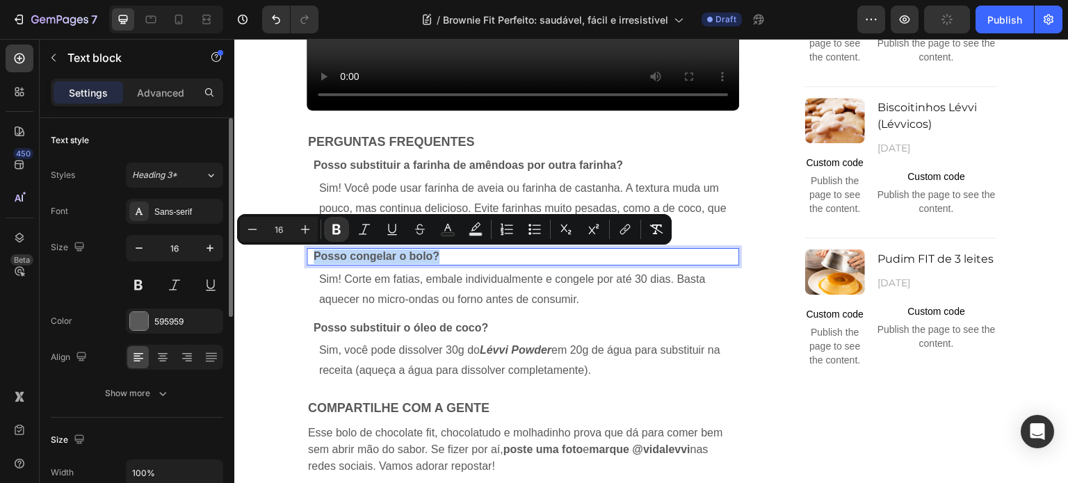
click at [384, 261] on strong "Posso congelar o bolo?" at bounding box center [376, 256] width 126 height 12
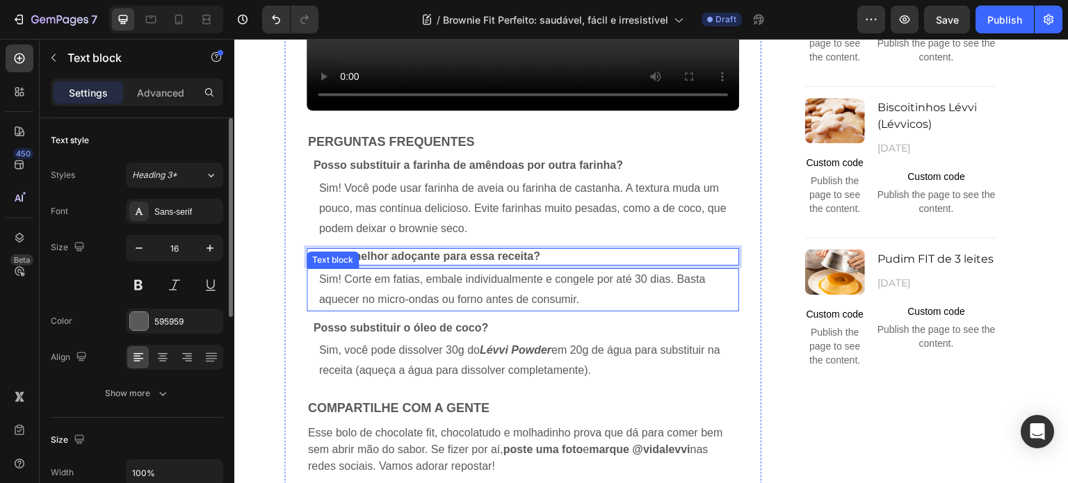
click at [411, 292] on p "Sim! Corte em fatias, embale individualmente e congele por até 30 dias. Basta a…" at bounding box center [528, 290] width 418 height 40
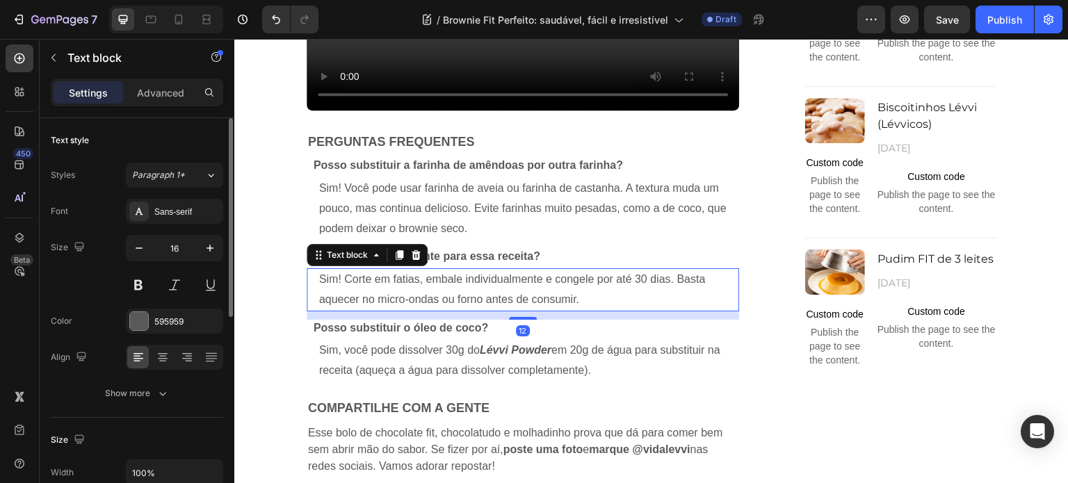
click at [411, 292] on p "Sim! Corte em fatias, embale individualmente e congele por até 30 dias. Basta a…" at bounding box center [528, 290] width 418 height 40
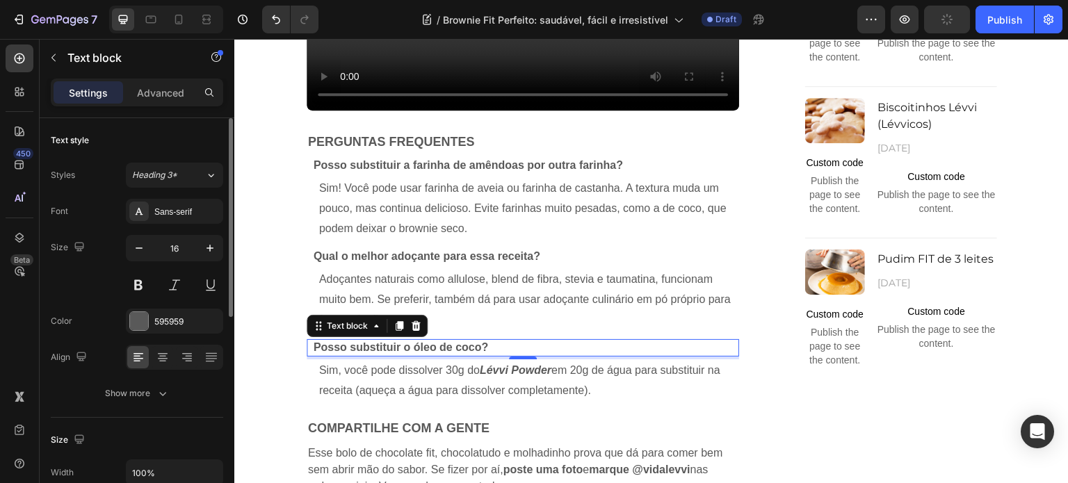
click at [357, 347] on strong "Posso substituir o óleo de coco?" at bounding box center [400, 347] width 175 height 12
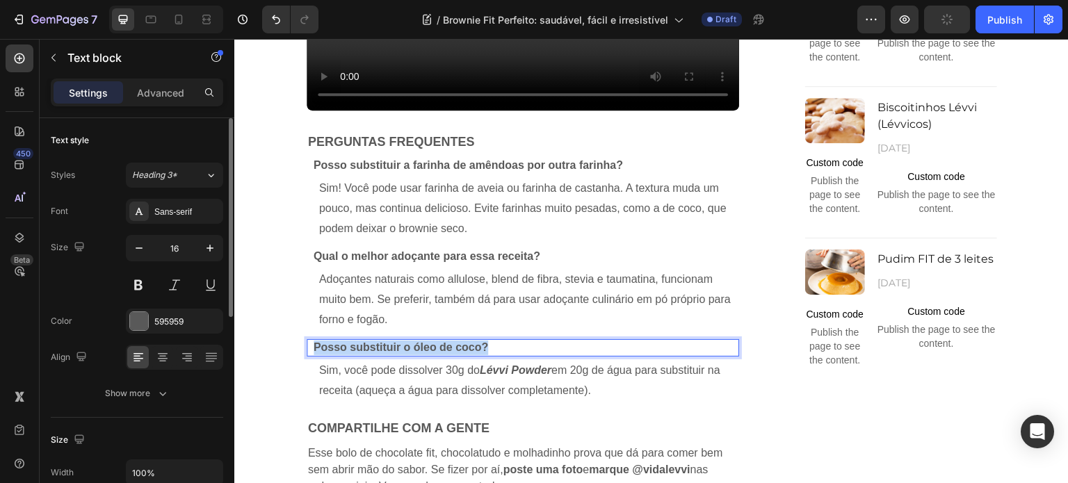
click at [357, 347] on strong "Posso substituir o óleo de coco?" at bounding box center [400, 347] width 175 height 12
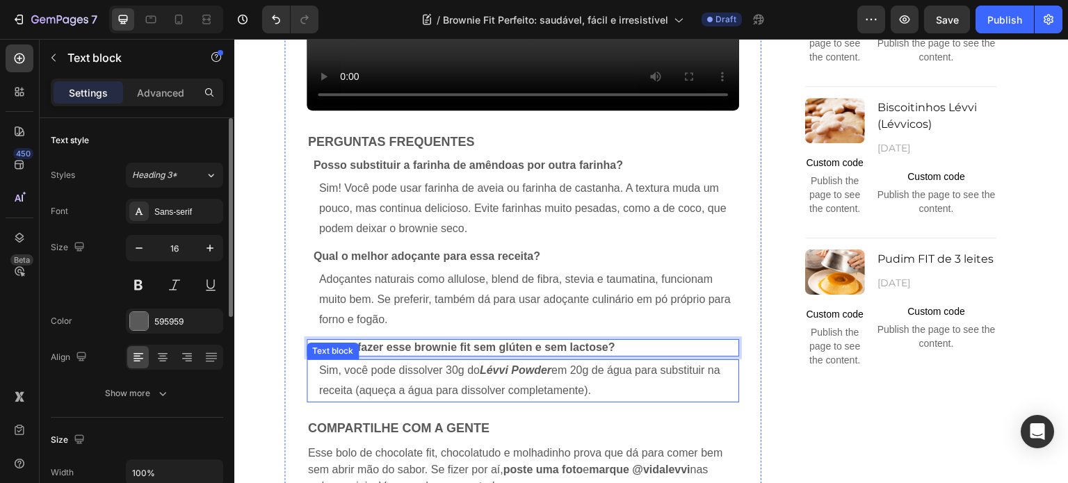
click at [393, 375] on p "Sim, você pode dissolver 30g do Lévvi Powder em 20g de água para substituir na …" at bounding box center [528, 381] width 418 height 40
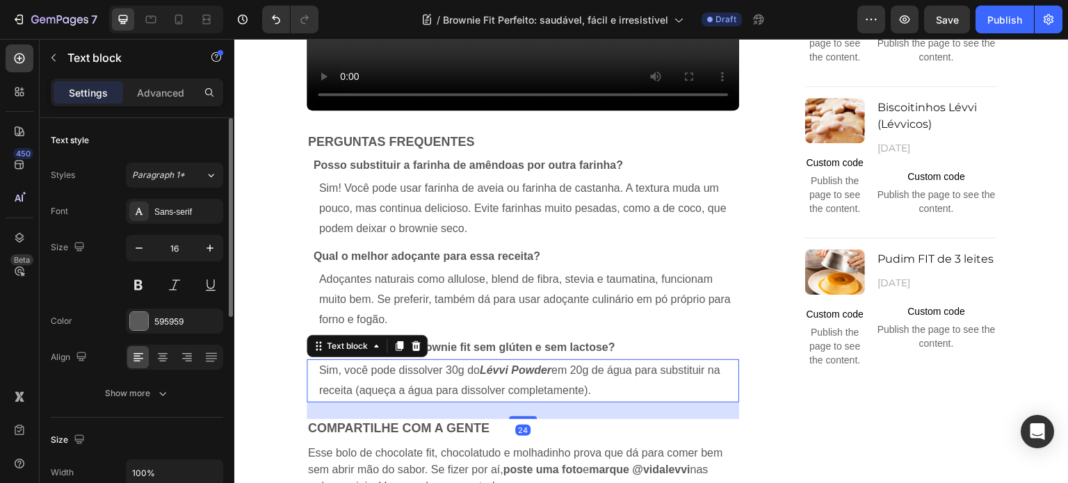
click at [393, 375] on p "Sim, você pode dissolver 30g do Lévvi Powder em 20g de água para substituir na …" at bounding box center [528, 381] width 418 height 40
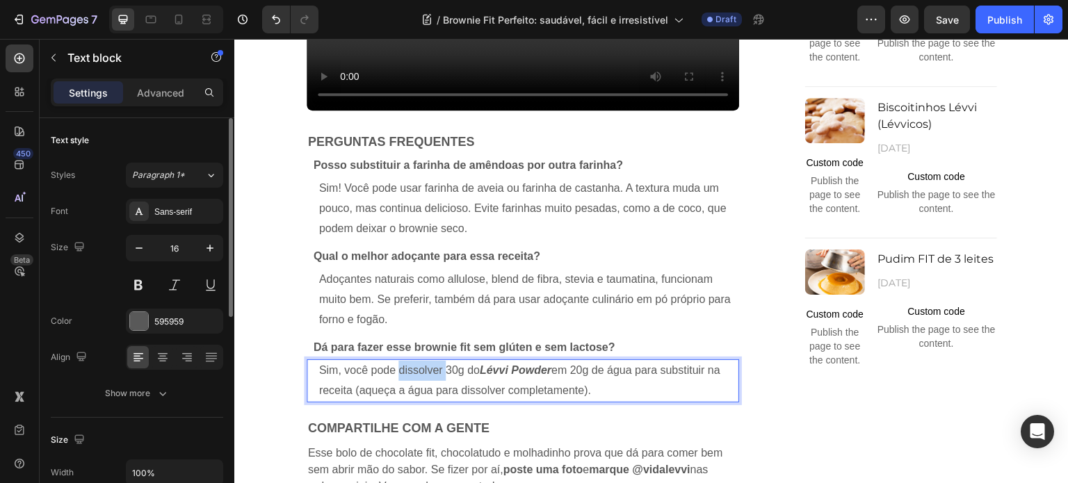
click at [393, 375] on p "Sim, você pode dissolver 30g do Lévvi Powder em 20g de água para substituir na …" at bounding box center [528, 381] width 418 height 40
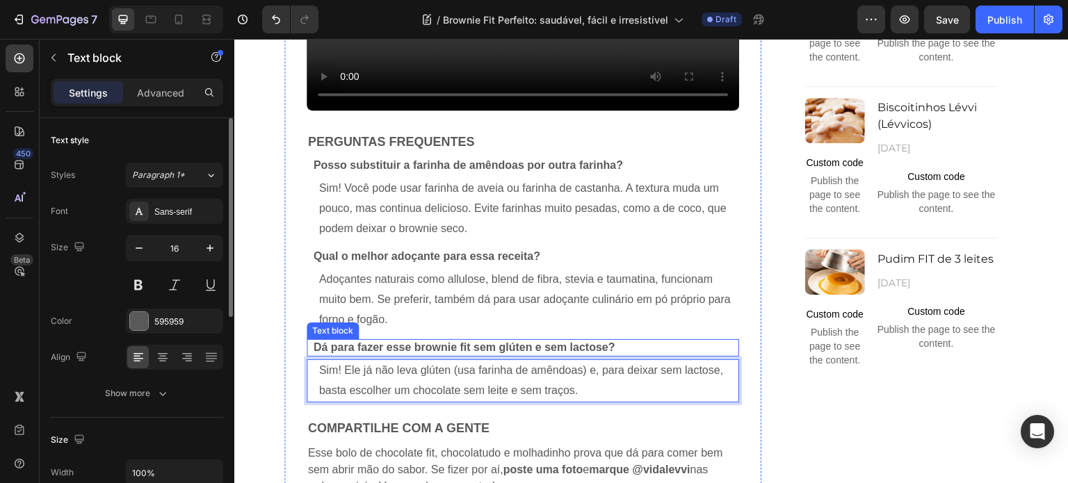
click at [391, 343] on strong "Dá para fazer esse brownie fit sem glúten e sem lactose?" at bounding box center [464, 347] width 302 height 12
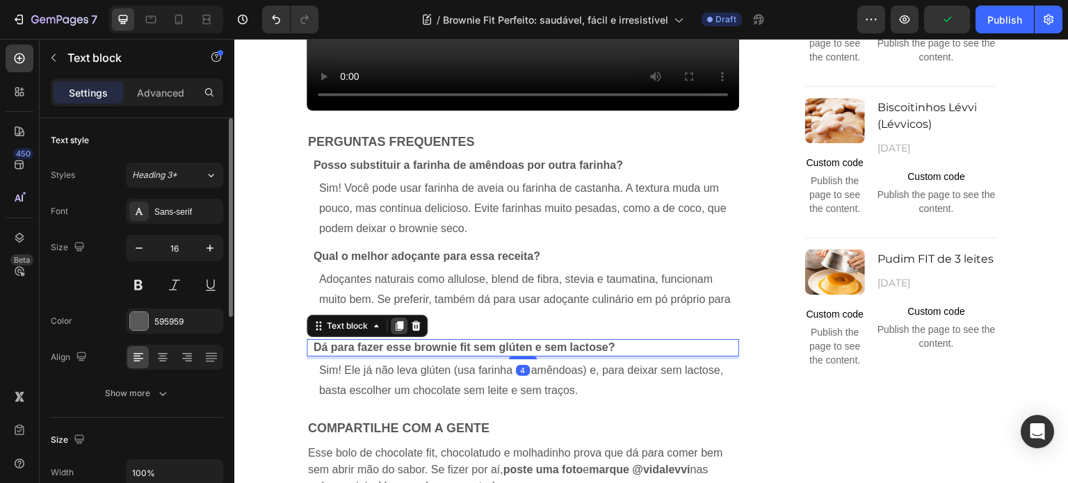
click at [393, 325] on icon at bounding box center [398, 325] width 11 height 11
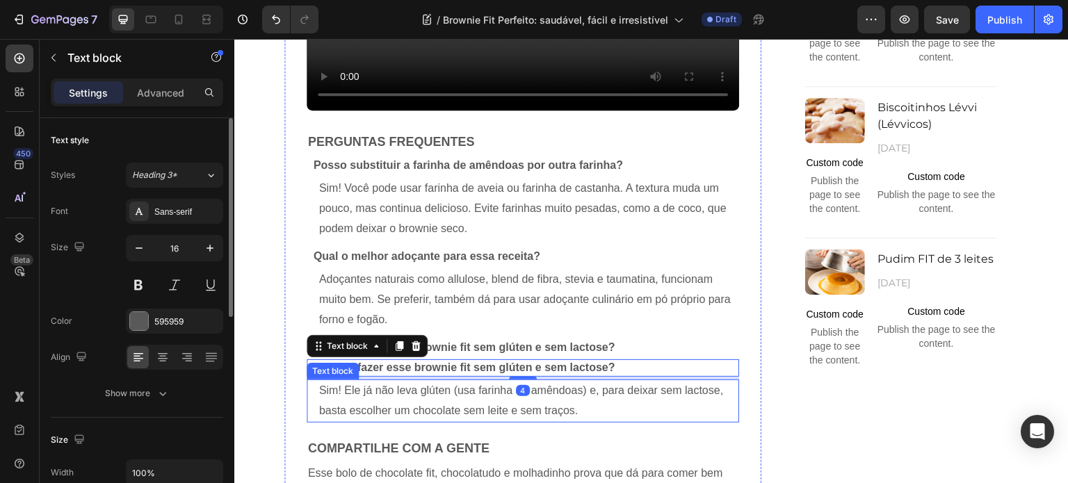
click at [385, 397] on p "Sim! Ele já não leva glúten (usa farinha de amêndoas) e, para deixar sem lactos…" at bounding box center [528, 401] width 418 height 40
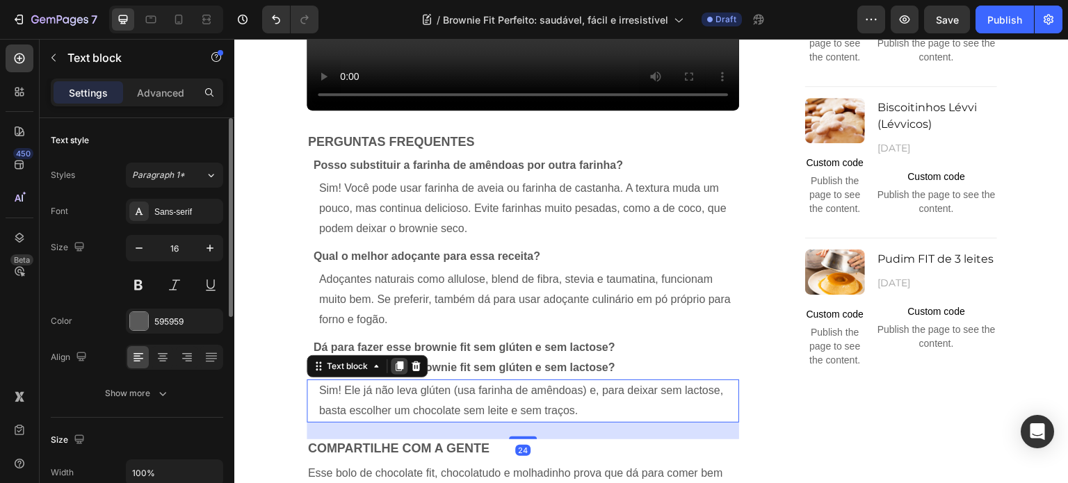
click at [395, 367] on icon at bounding box center [399, 366] width 8 height 10
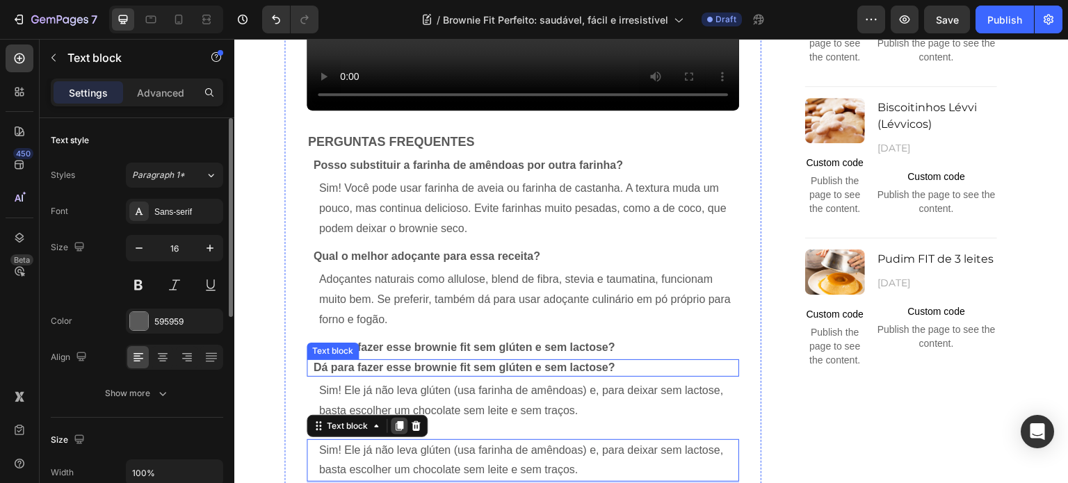
scroll to position [1668, 0]
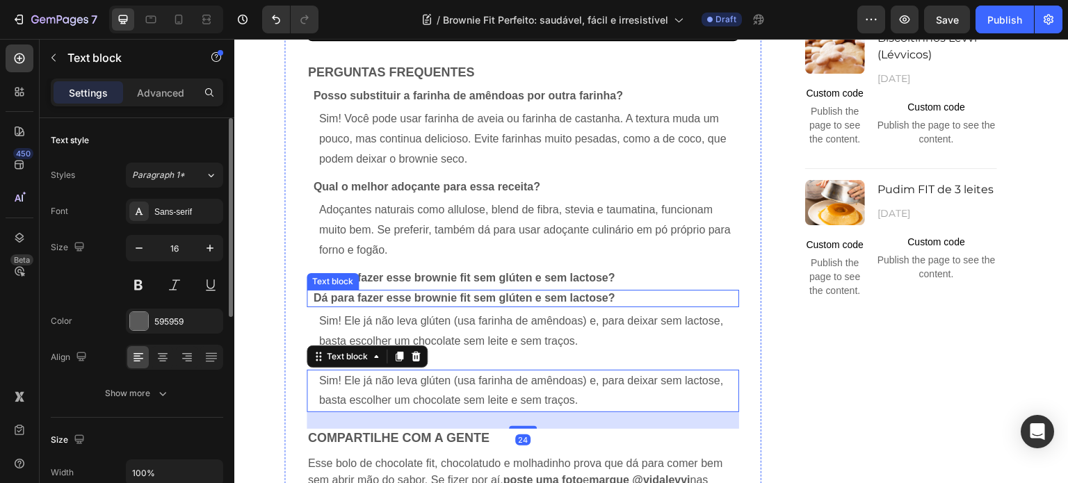
click at [383, 300] on strong "Dá para fazer esse brownie fit sem glúten e sem lactose?" at bounding box center [464, 298] width 302 height 12
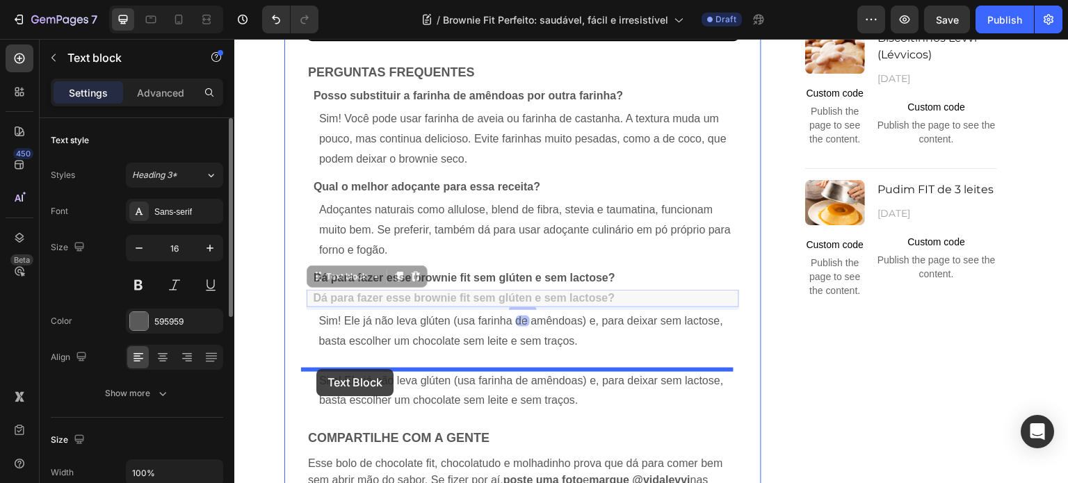
drag, startPoint x: 317, startPoint y: 280, endPoint x: 316, endPoint y: 369, distance: 89.0
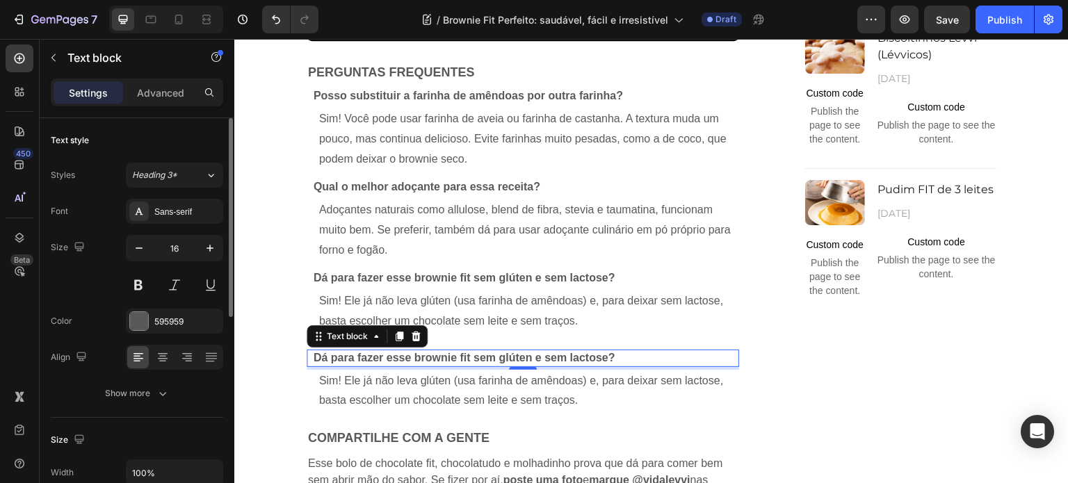
click at [421, 359] on strong "Dá para fazer esse brownie fit sem glúten e sem lactose?" at bounding box center [464, 358] width 302 height 12
click at [395, 356] on strong "Dá para fazer esse brownie fit sem glúten e sem lactose?" at bounding box center [464, 358] width 302 height 12
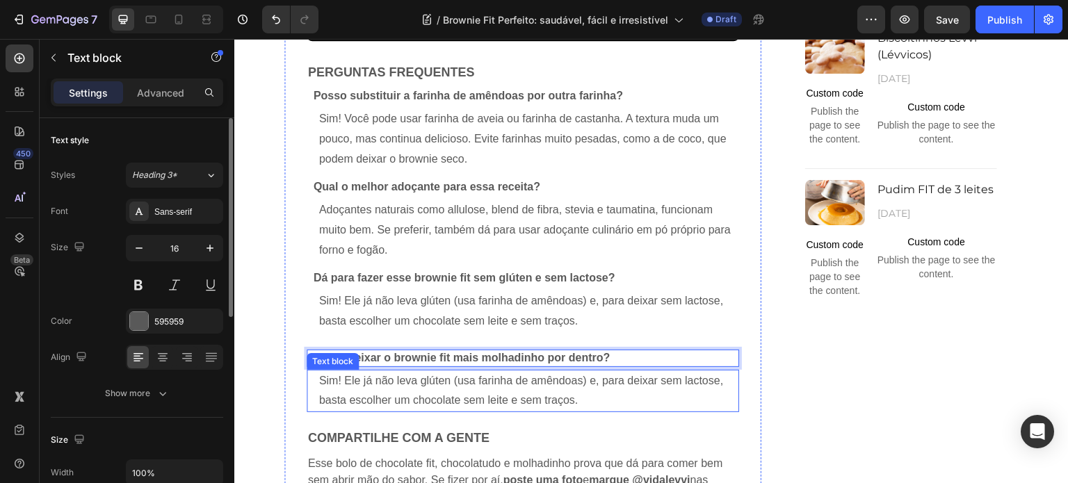
click at [437, 396] on p "Sim! Ele já não leva glúten (usa farinha de amêndoas) e, para deixar sem lactos…" at bounding box center [528, 391] width 418 height 40
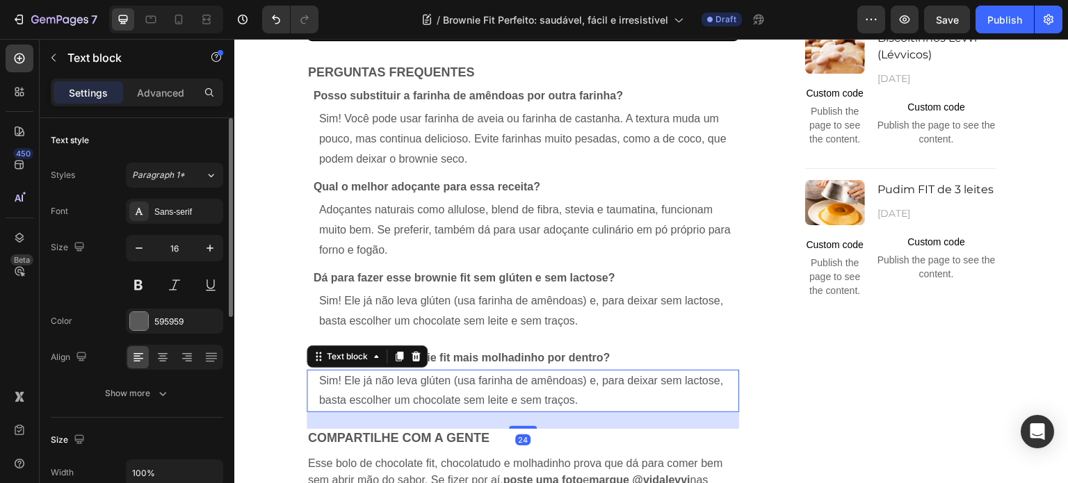
click at [437, 396] on p "Sim! Ele já não leva glúten (usa farinha de amêndoas) e, para deixar sem lactos…" at bounding box center [528, 391] width 418 height 40
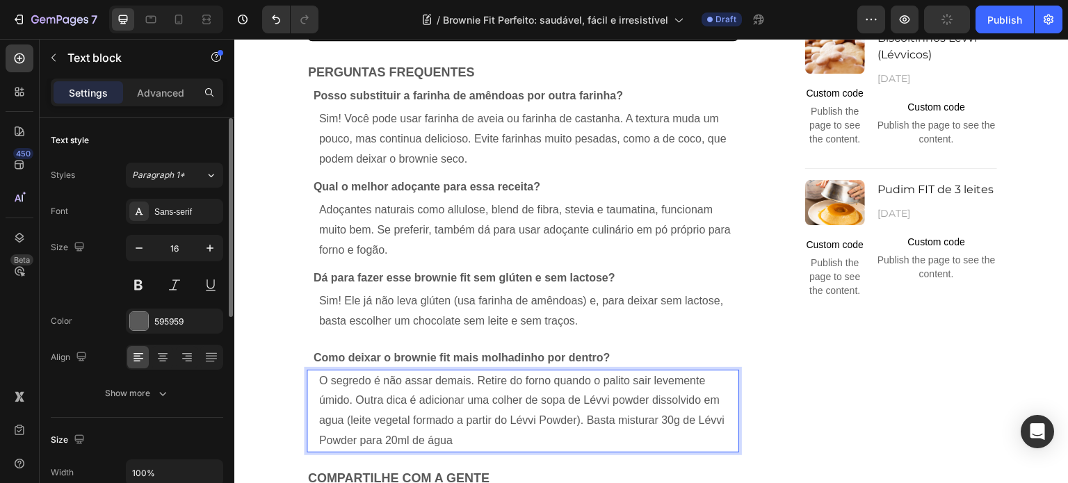
click at [521, 446] on p "O segredo é não assar demais. Retire do forno quando o palito sair levemente úm…" at bounding box center [528, 411] width 418 height 80
click at [612, 404] on p "O segredo é não assar demais. Retire do forno quando o palito sair levemente úm…" at bounding box center [528, 411] width 418 height 80
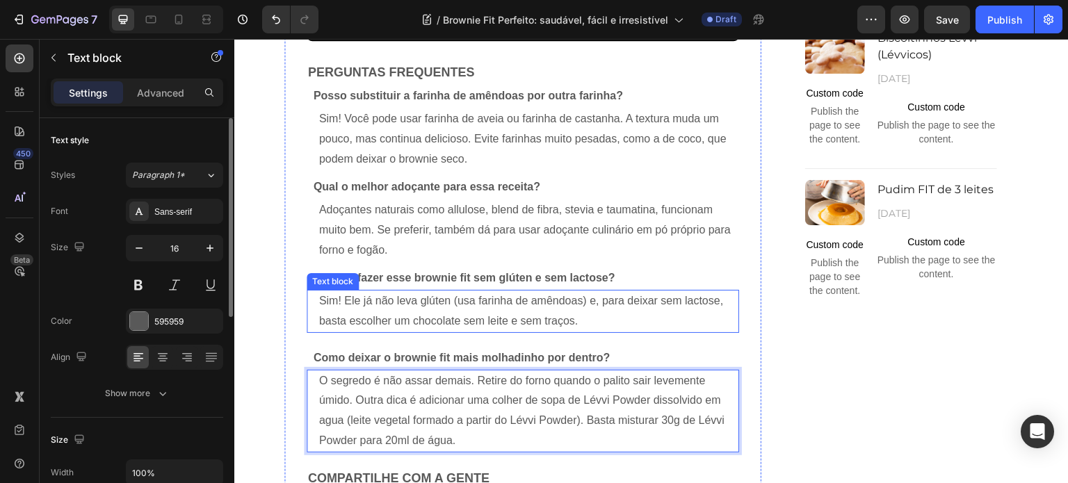
click at [619, 325] on p "Sim! Ele já não leva glúten (usa farinha de amêndoas) e, para deixar sem lactos…" at bounding box center [528, 311] width 418 height 40
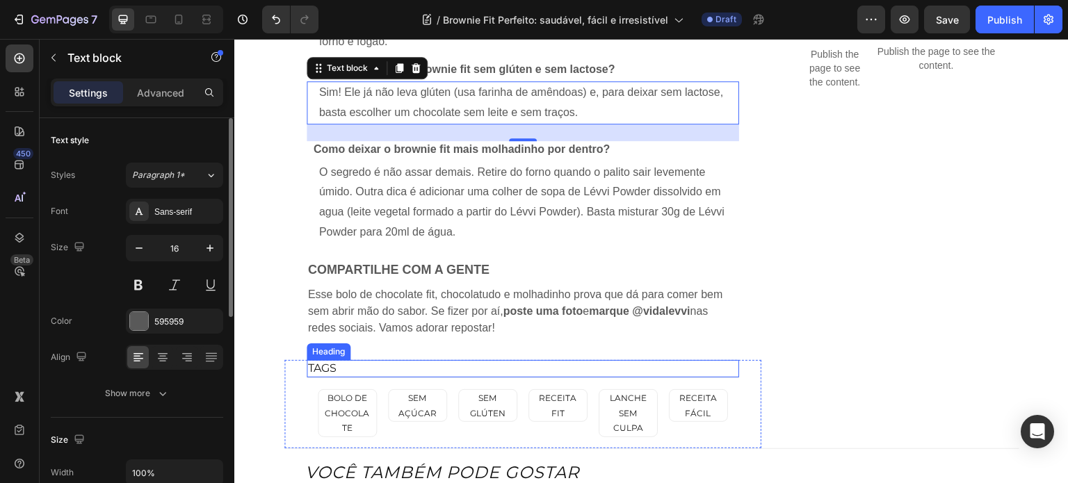
scroll to position [1946, 0]
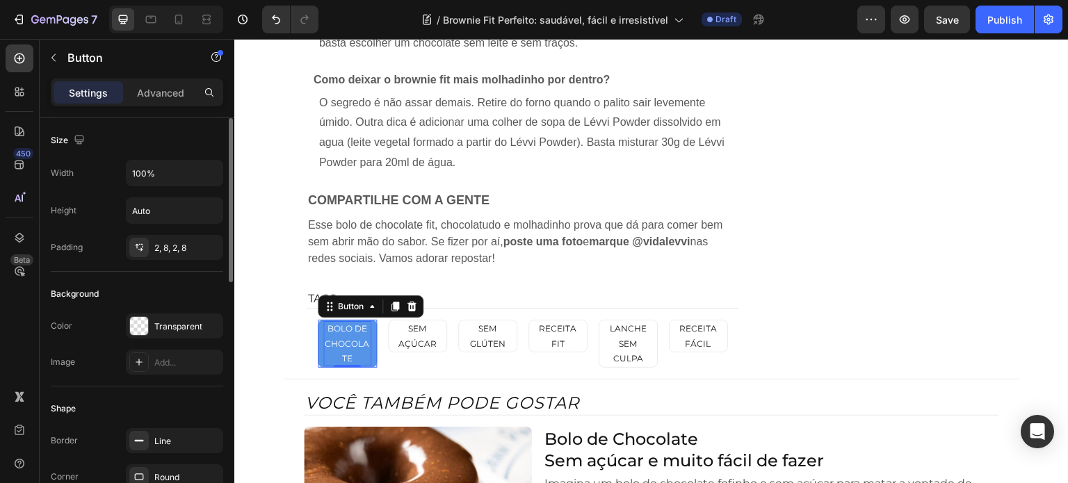
click at [346, 348] on p "Bolo de Chocolate" at bounding box center [347, 343] width 48 height 45
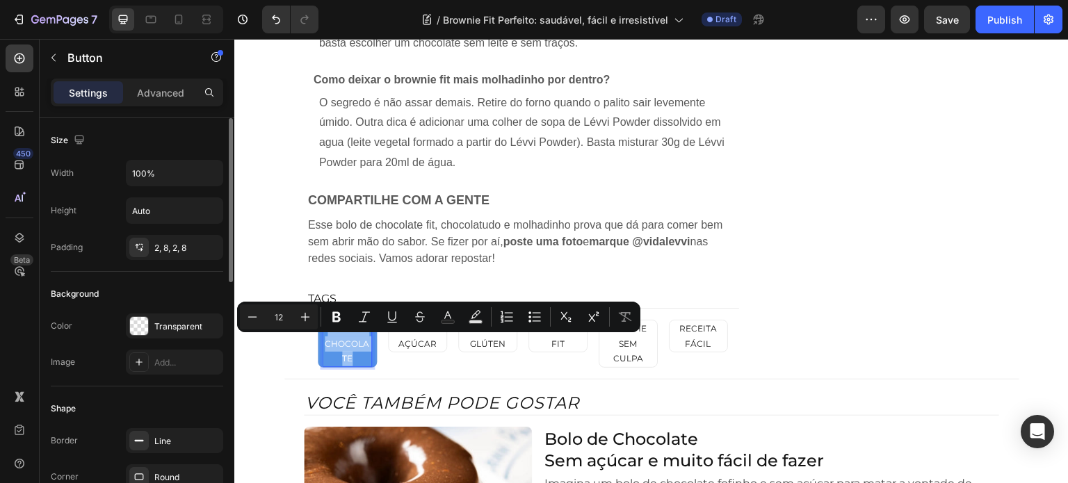
click at [346, 348] on p "Bolo de Chocolate" at bounding box center [347, 343] width 48 height 45
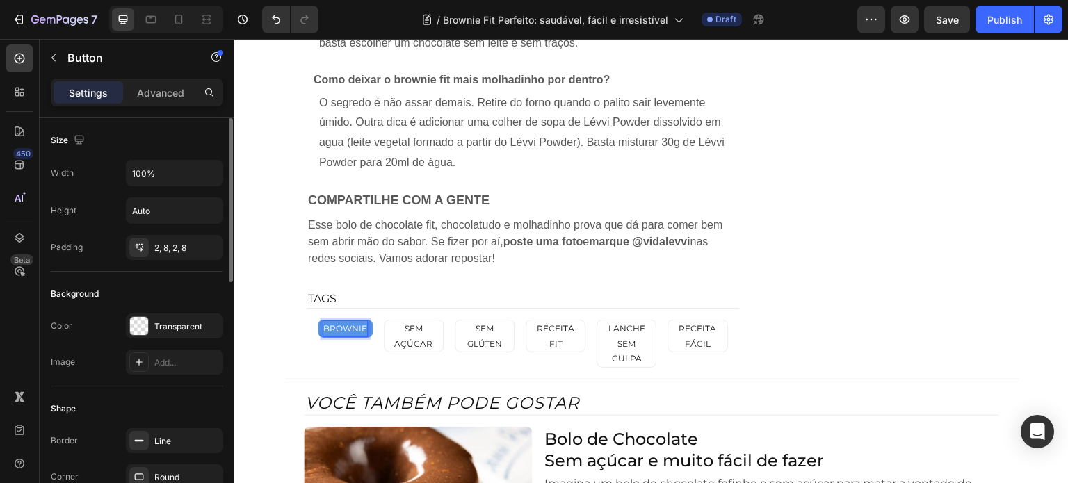
click at [318, 320] on button "BROWNIE" at bounding box center [345, 329] width 55 height 18
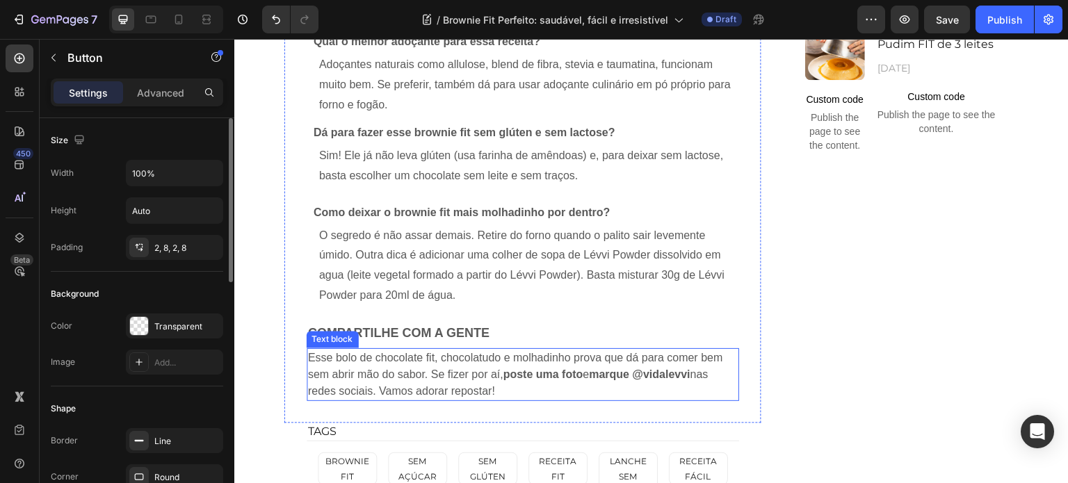
scroll to position [1807, 0]
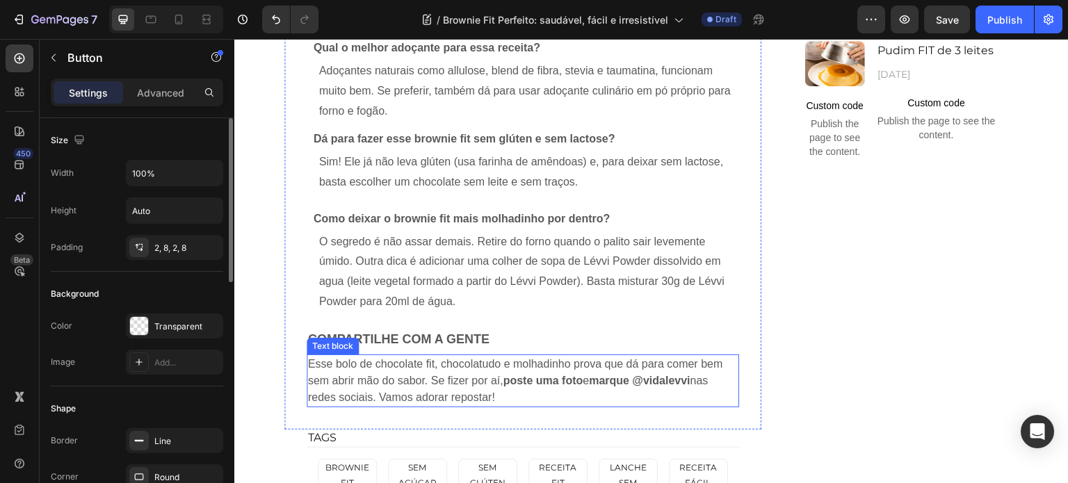
click at [425, 401] on p "Esse bolo de chocolate fit, chocolatudo e molhadinho prova que dá para comer be…" at bounding box center [523, 381] width 430 height 50
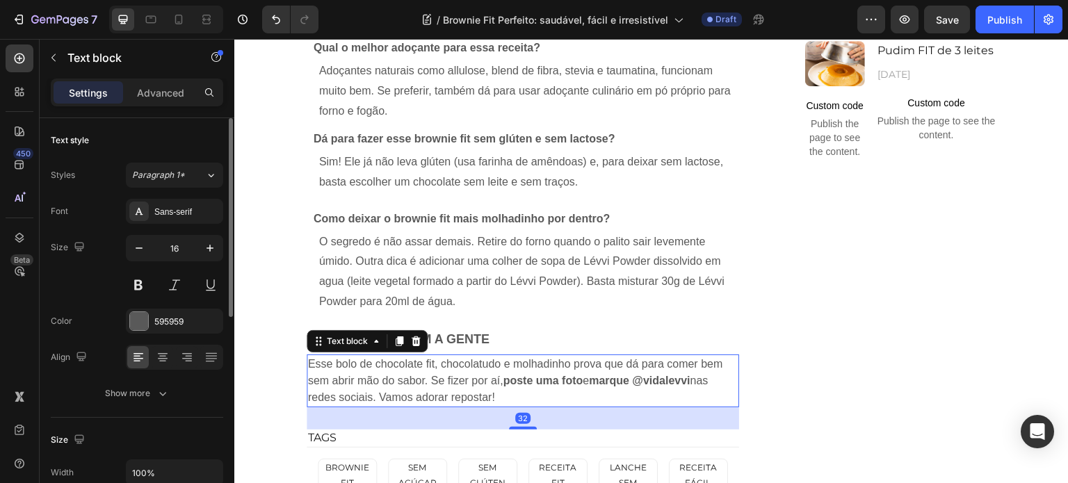
click at [476, 384] on p "Esse bolo de chocolate fit, chocolatudo e molhadinho prova que dá para comer be…" at bounding box center [523, 381] width 430 height 50
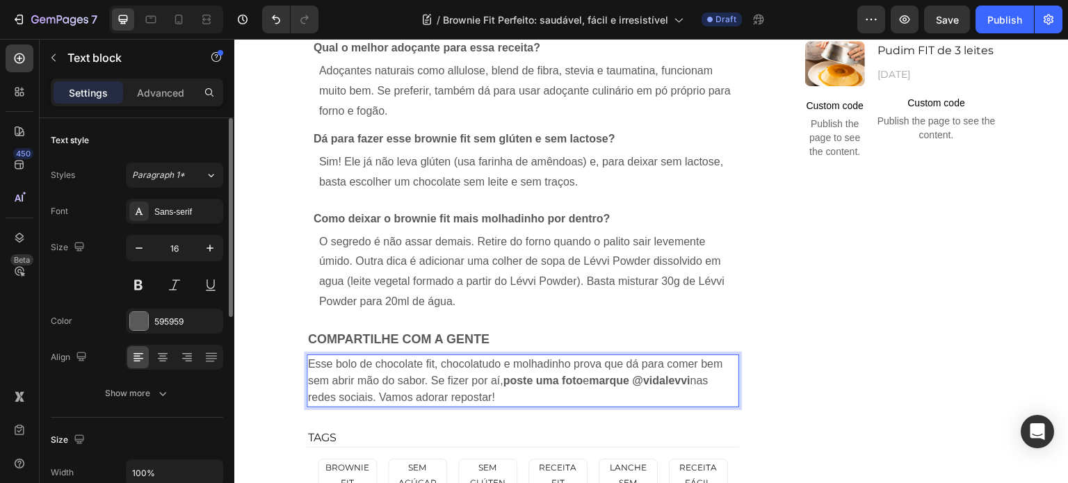
click at [351, 371] on p "Esse bolo de chocolate fit, chocolatudo e molhadinho prova que dá para comer be…" at bounding box center [523, 381] width 430 height 50
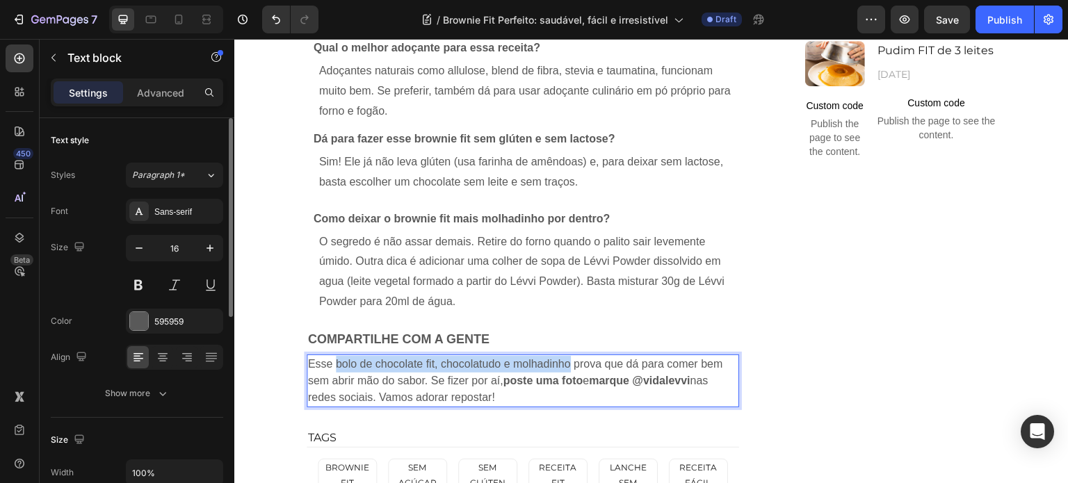
drag, startPoint x: 331, startPoint y: 366, endPoint x: 563, endPoint y: 370, distance: 232.2
click at [563, 370] on p "Esse bolo de chocolate fit, chocolatudo e molhadinho prova que dá para comer be…" at bounding box center [523, 381] width 430 height 50
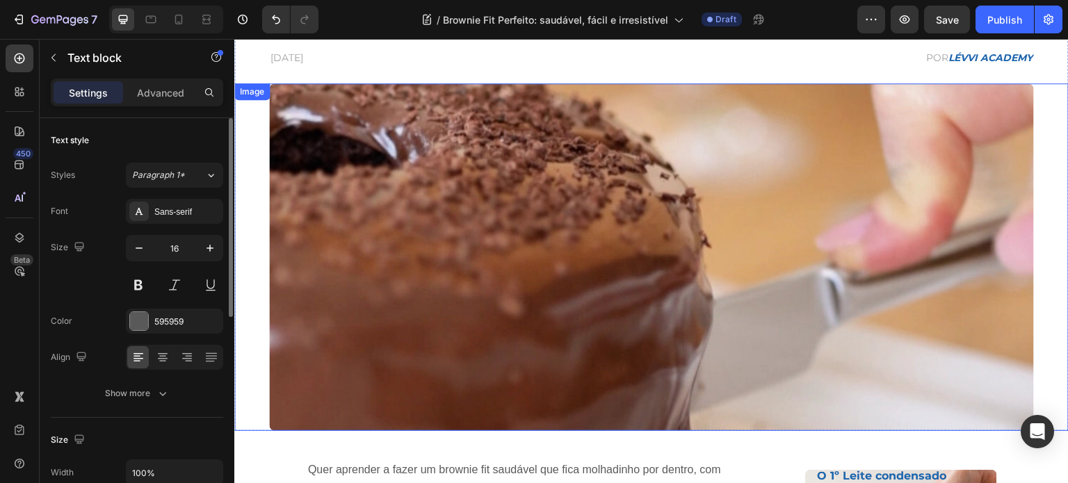
scroll to position [139, 0]
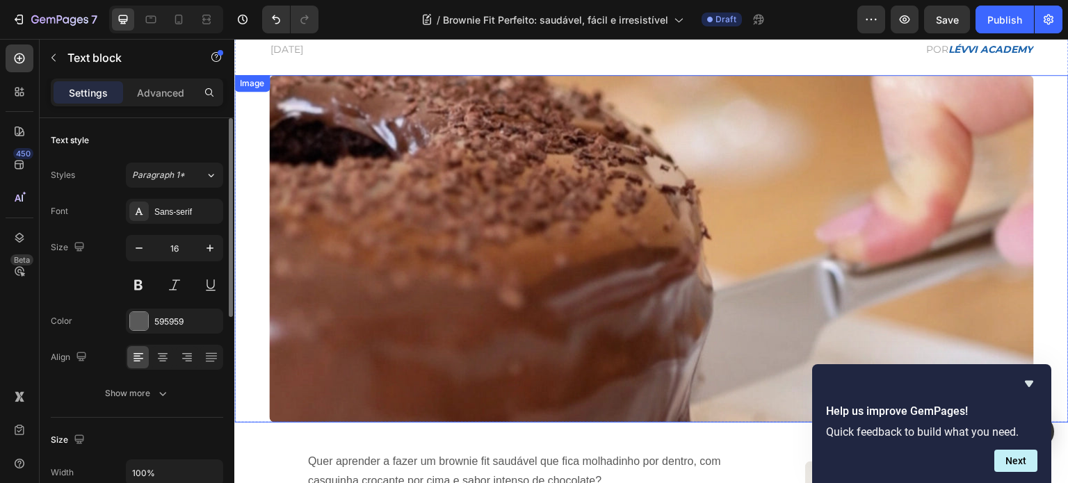
click at [454, 243] on img at bounding box center [651, 249] width 765 height 348
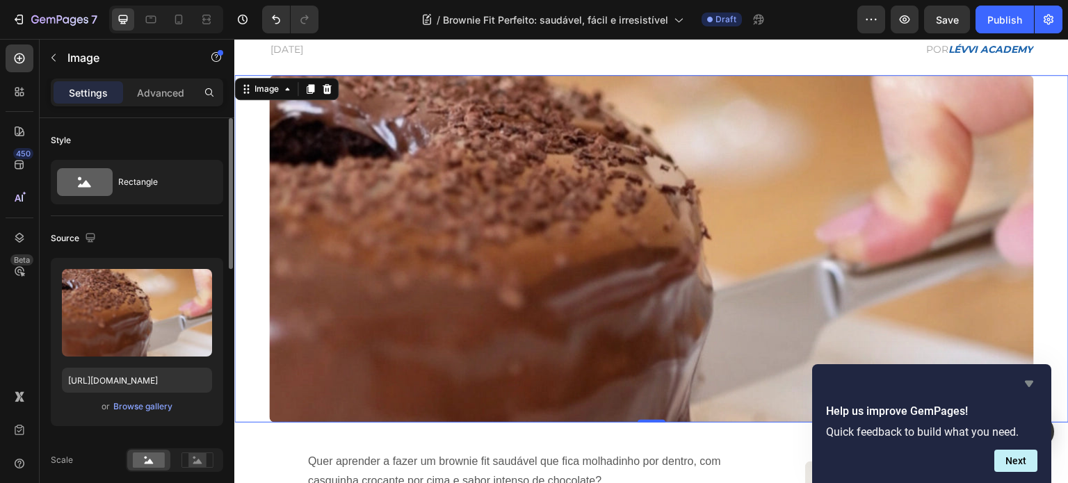
click at [1029, 383] on icon "Hide survey" at bounding box center [1029, 384] width 8 height 6
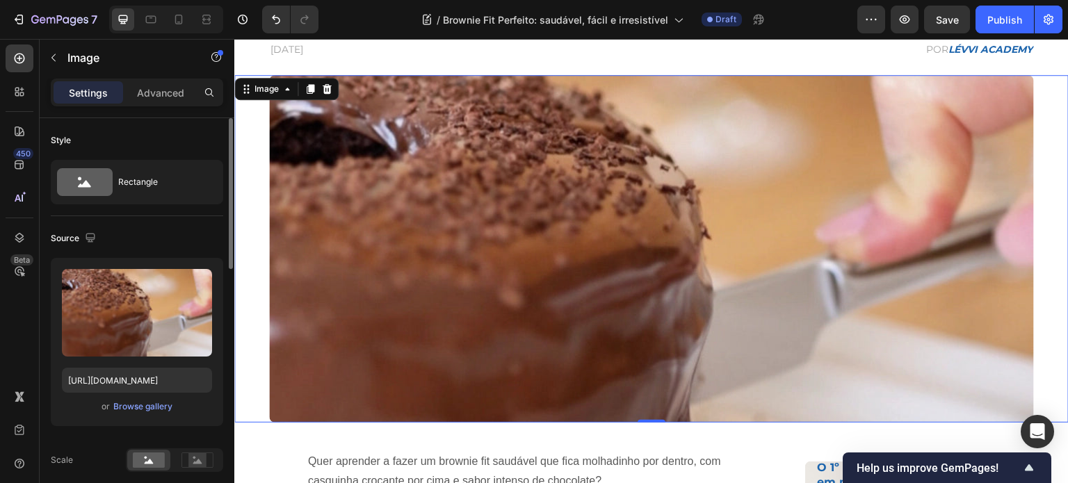
click at [518, 177] on img at bounding box center [651, 249] width 765 height 348
click at [164, 375] on input "https://cdn.shopify.com/s/files/1/0895/8296/0824/files/banner-blog-bolo-chocola…" at bounding box center [137, 380] width 150 height 25
paste input "rownie-desktop.png?v=1758912597"
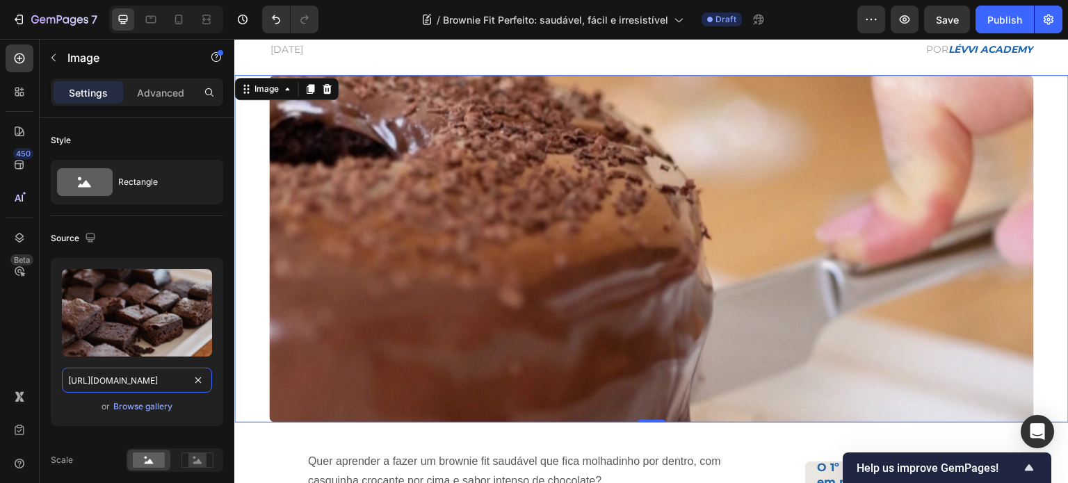
type input "https://cdn.shopify.com/s/files/1/0895/8296/0824/files/banner-blog-brownie-desk…"
click at [250, 286] on div at bounding box center [651, 249] width 834 height 348
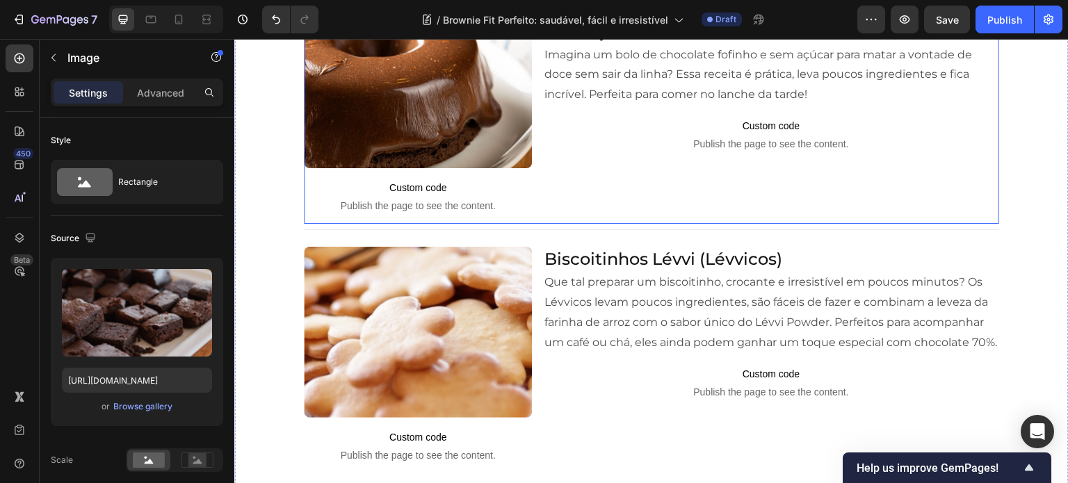
scroll to position [2055, 0]
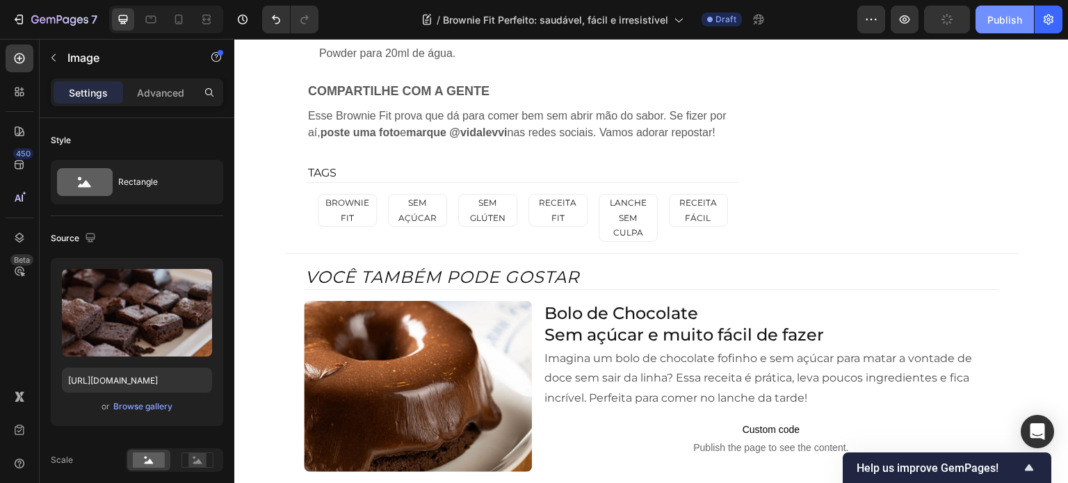
click at [1012, 16] on div "Publish" at bounding box center [1004, 20] width 35 height 15
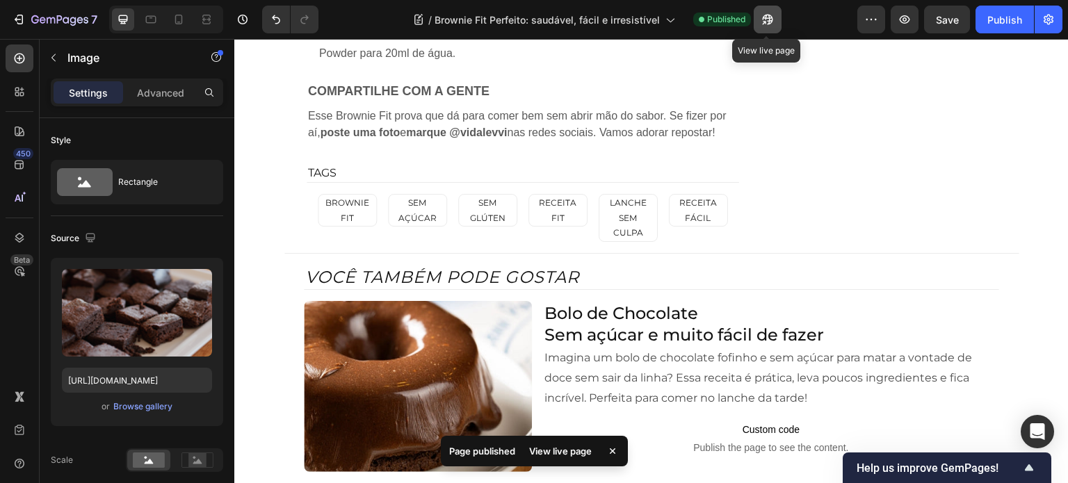
click at [771, 19] on icon "button" at bounding box center [767, 20] width 10 height 10
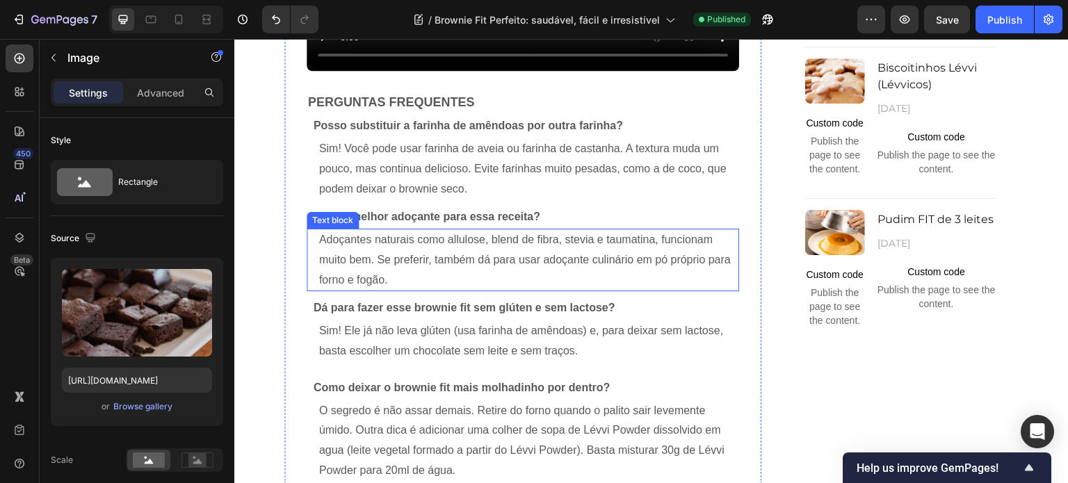
scroll to position [1360, 0]
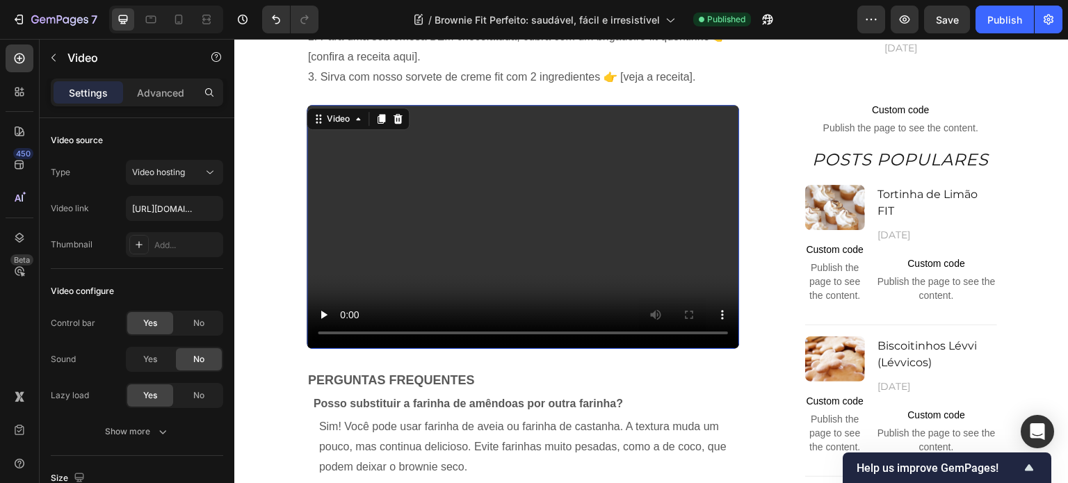
click at [382, 169] on video at bounding box center [523, 226] width 432 height 243
click at [158, 234] on div "Add..." at bounding box center [174, 244] width 97 height 25
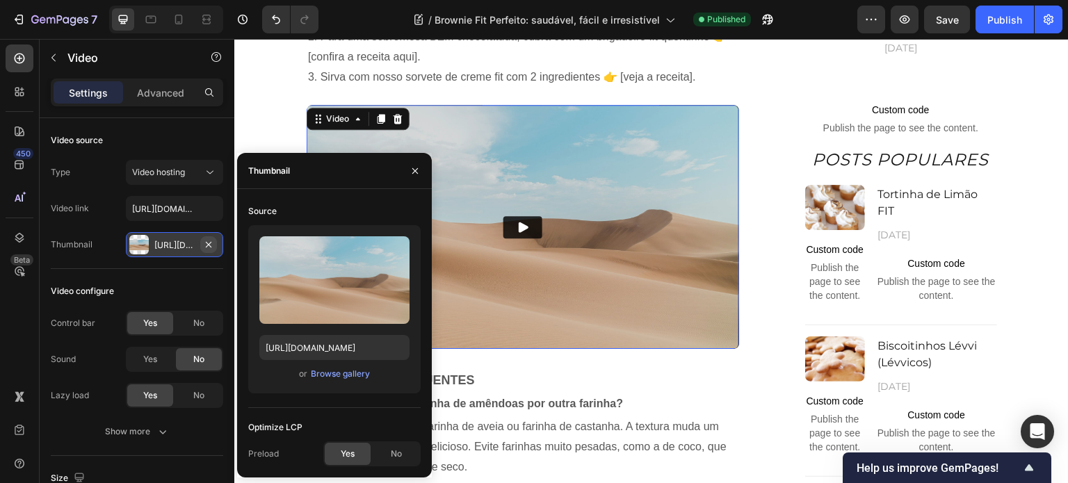
click at [211, 243] on icon "button" at bounding box center [208, 244] width 11 height 11
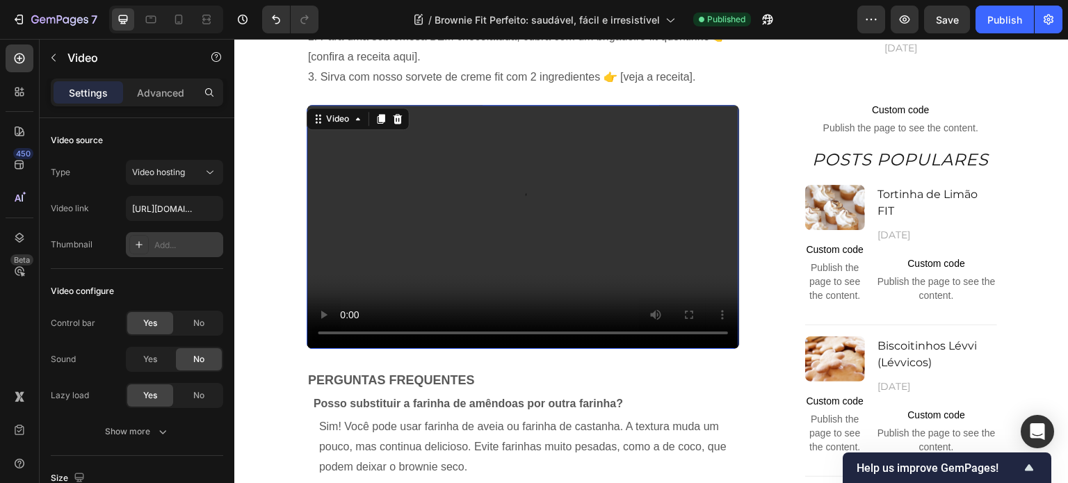
click at [153, 247] on div "Add..." at bounding box center [174, 244] width 97 height 25
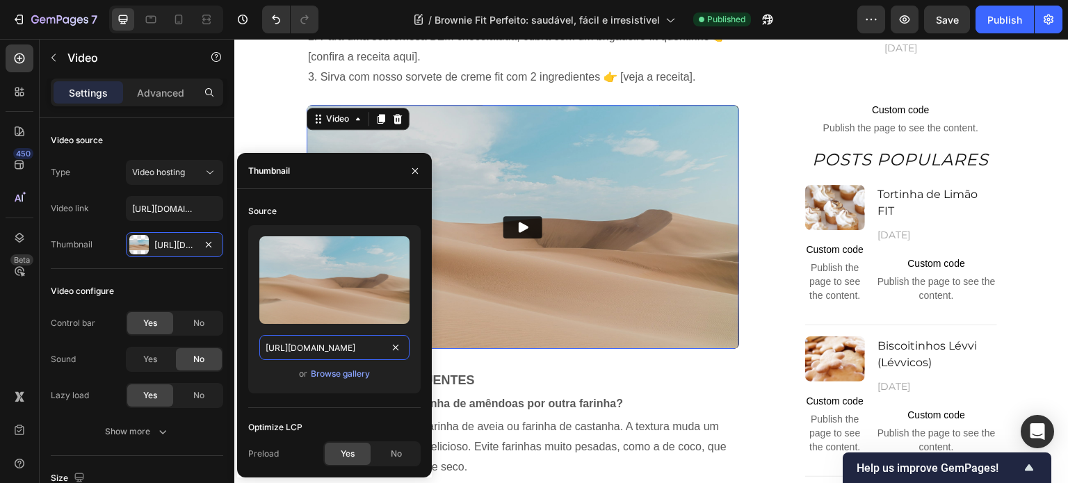
click at [318, 357] on input "https://ucarecdn.com/06075225-af9e-460c-8e3c-6be63c0b773a/-/format/auto/" at bounding box center [334, 347] width 150 height 25
paste input "cdn.shopify.com/s/files/1/0895/8296/0824/files/banner-blog-brownie-desktop.png?…"
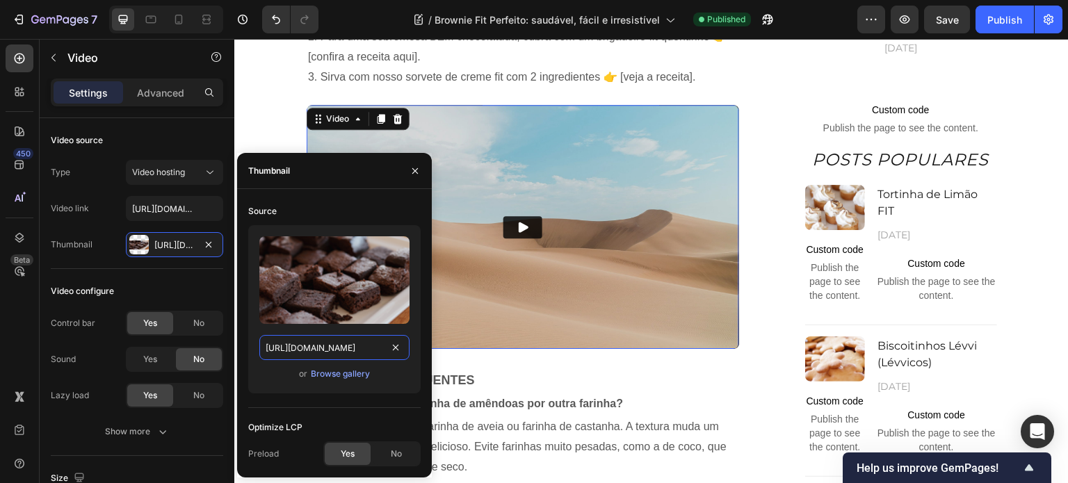
scroll to position [0, 302]
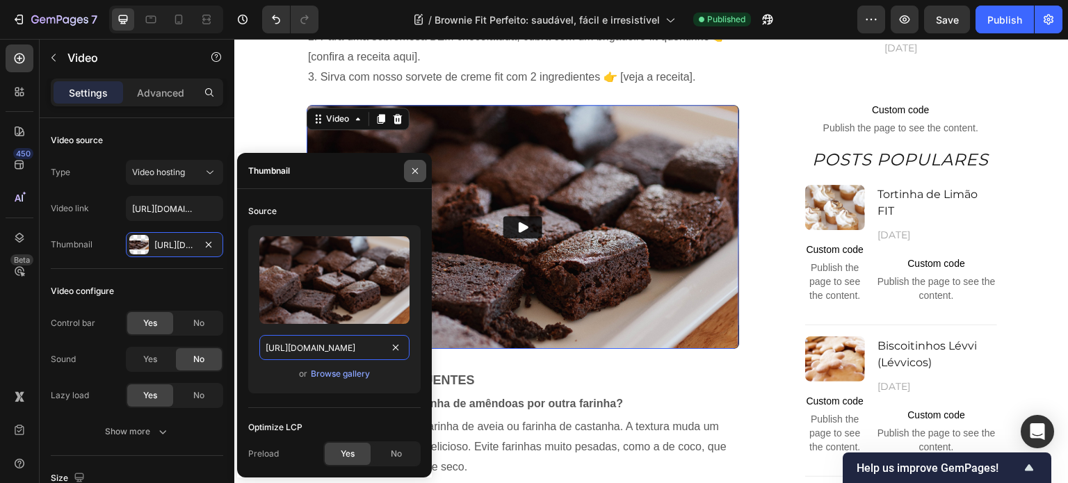
type input "https://cdn.shopify.com/s/files/1/0895/8296/0824/files/banner-blog-brownie-desk…"
click at [411, 172] on icon "button" at bounding box center [414, 170] width 11 height 11
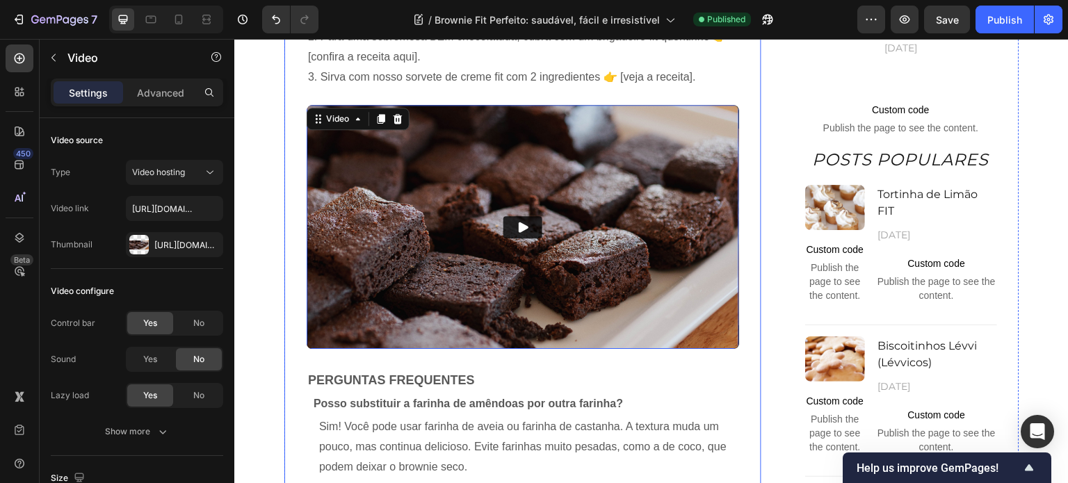
click at [284, 198] on div "Quer aprender a fazer um brownie fit saudável que fica molhadinho por dentro, c…" at bounding box center [522, 30] width 477 height 1659
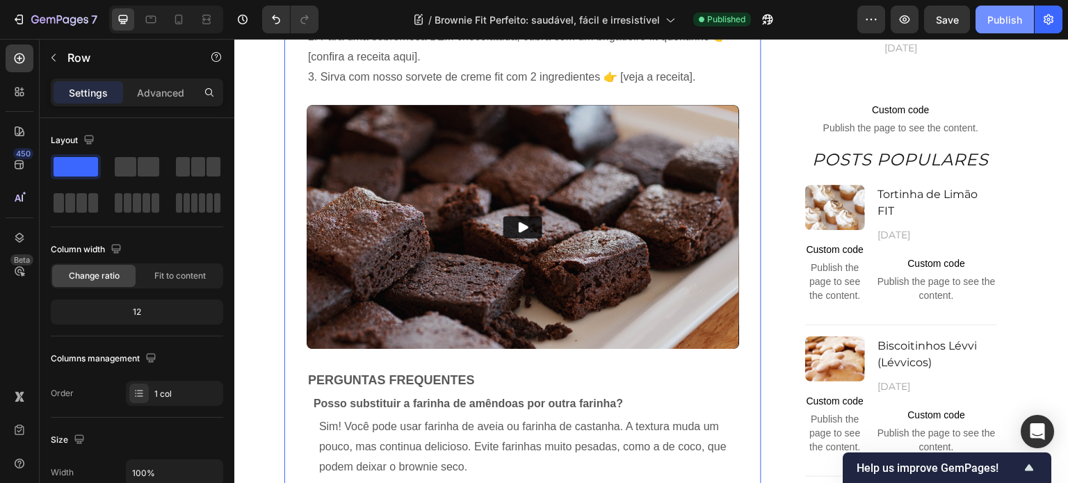
click at [1009, 22] on div "Publish" at bounding box center [1004, 20] width 35 height 15
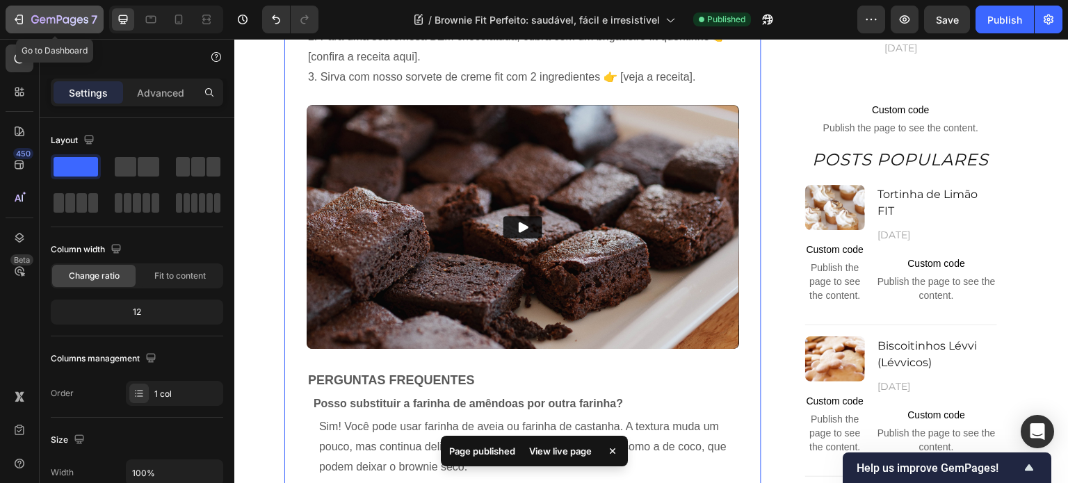
click at [40, 19] on icon "button" at bounding box center [43, 20] width 6 height 6
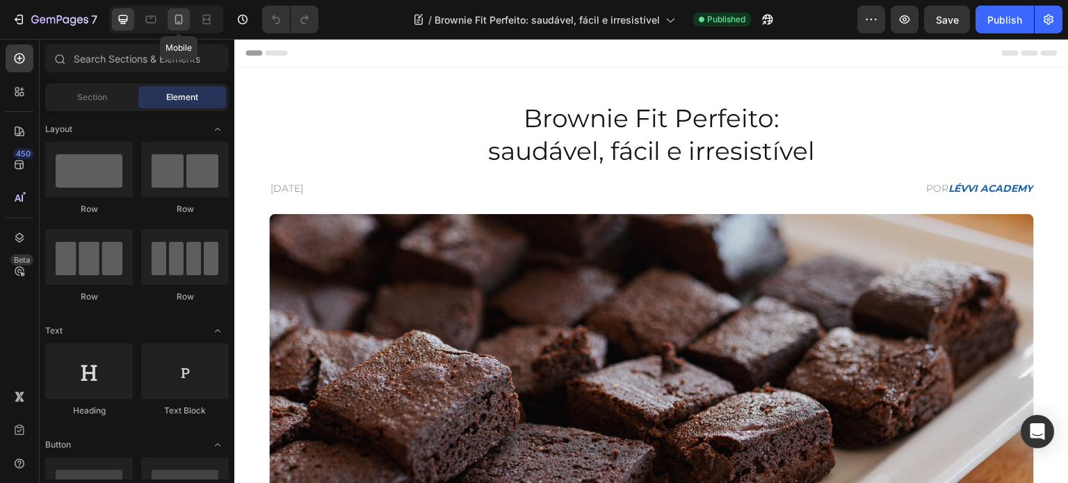
click at [186, 27] on div at bounding box center [179, 19] width 22 height 22
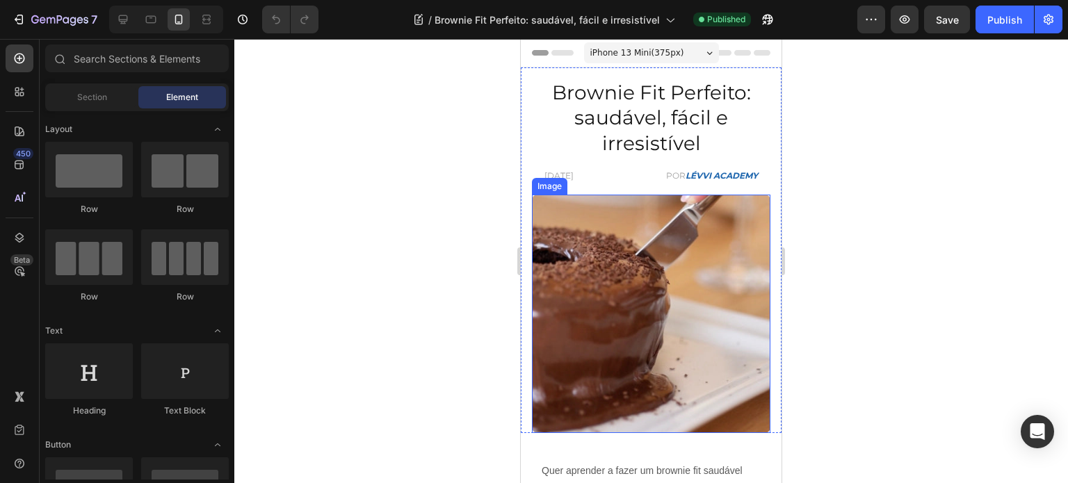
click at [601, 334] on img at bounding box center [651, 314] width 238 height 238
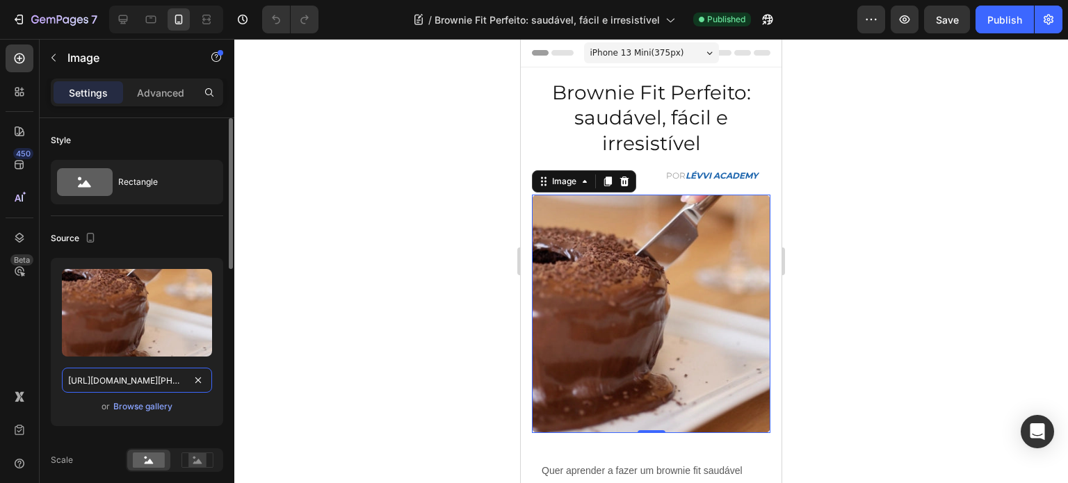
click at [126, 382] on input "https://cdn.shopify.com/s/files/1/0895/8296/0824/files/banner-blog-bolo-chocola…" at bounding box center [137, 380] width 150 height 25
paste input "rownie-mobile.png?v=1758912596"
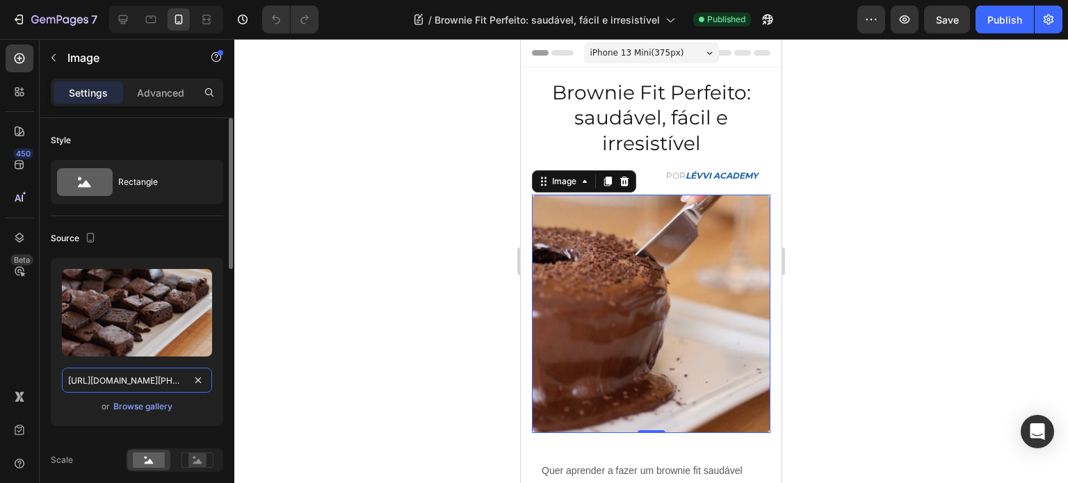
scroll to position [0, 297]
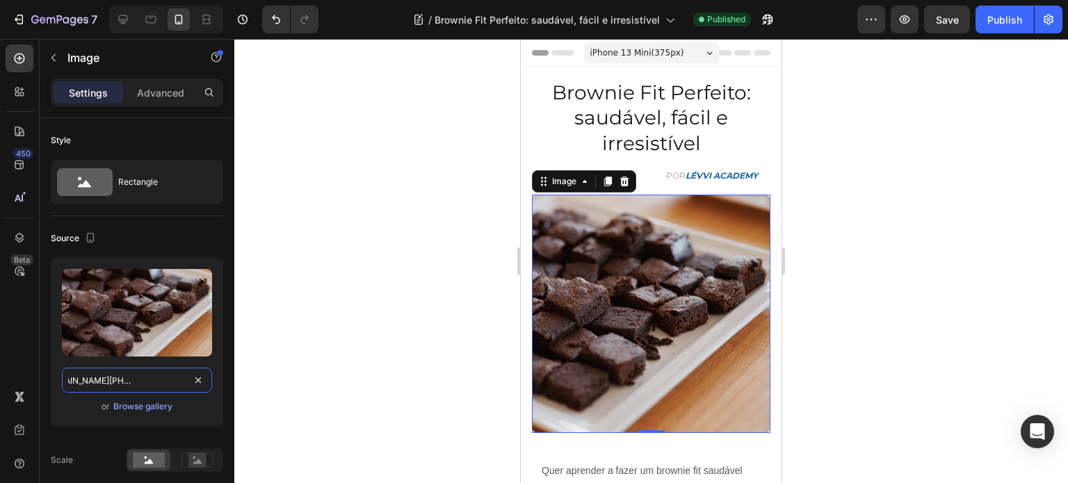
type input "https://cdn.shopify.com/s/files/1/0895/8296/0824/files/banner-blog-brownie-mobi…"
click at [398, 269] on div at bounding box center [650, 261] width 833 height 444
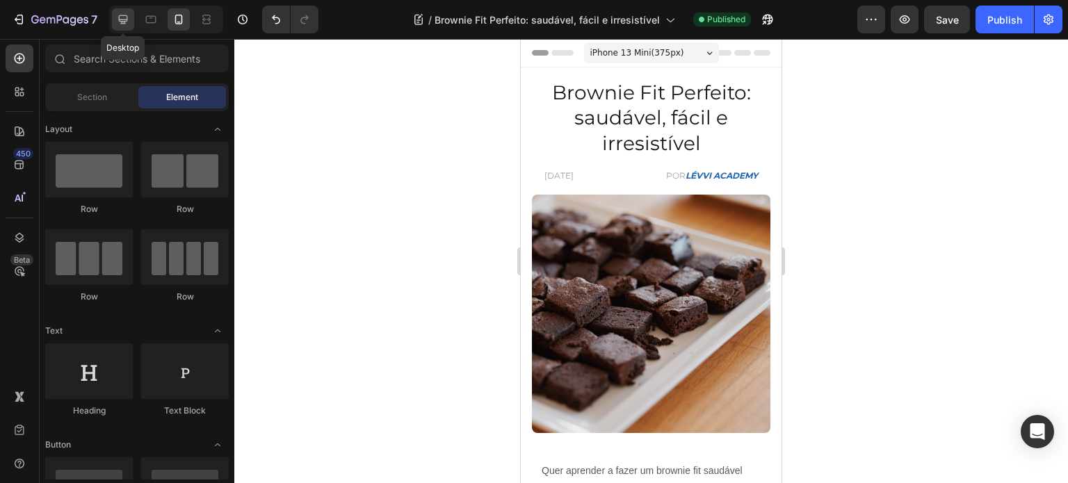
click at [123, 23] on icon at bounding box center [123, 19] width 9 height 9
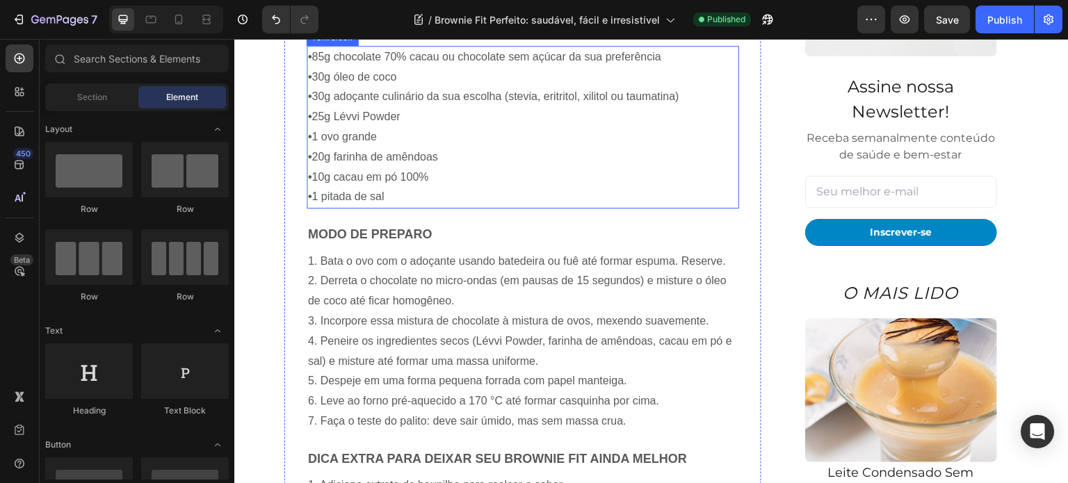
scroll to position [1043, 0]
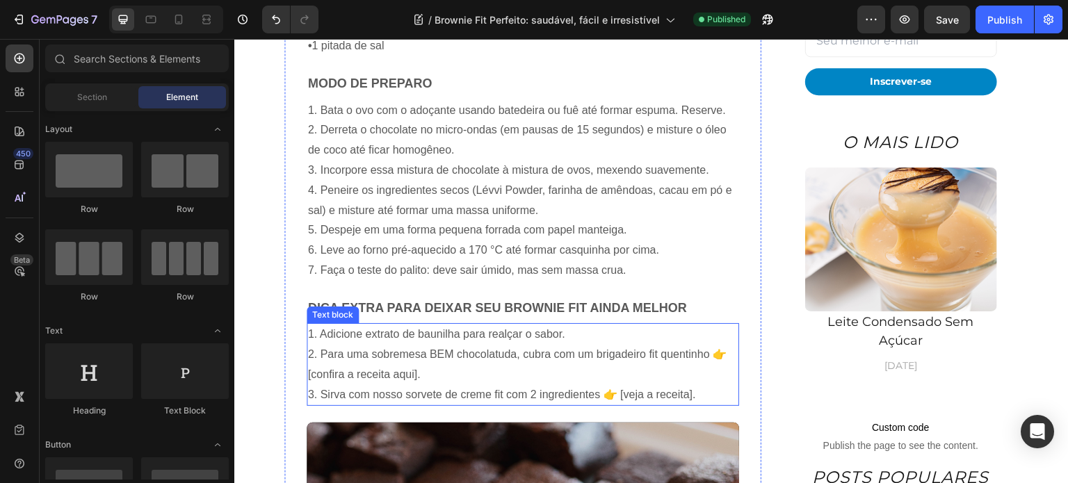
click at [676, 357] on p "2. Para uma sobremesa BEM chocolatuda, cubra com um brigadeiro fit quentinho 👉 …" at bounding box center [523, 365] width 430 height 40
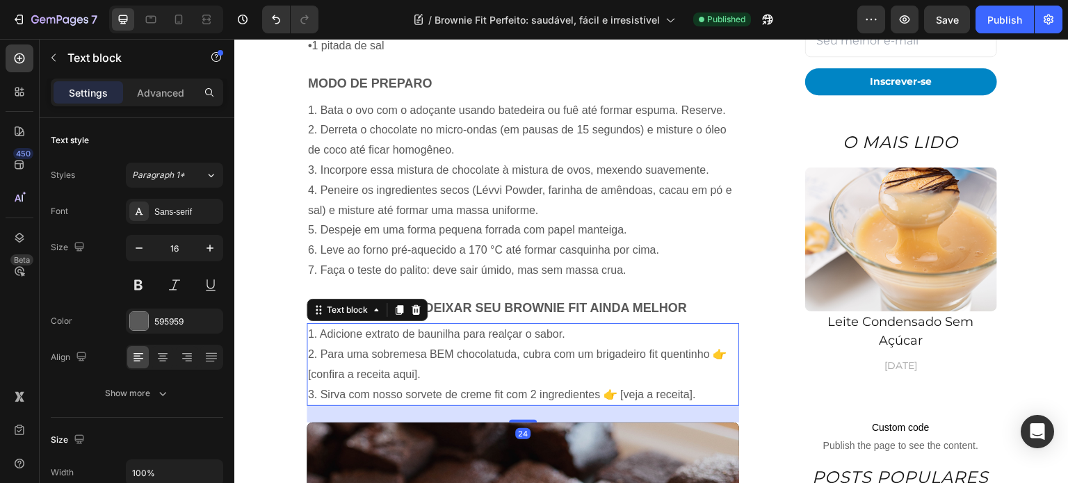
click at [501, 361] on p "2. Para uma sobremesa BEM chocolatuda, cubra com um brigadeiro fit quentinho 👉 …" at bounding box center [523, 365] width 430 height 40
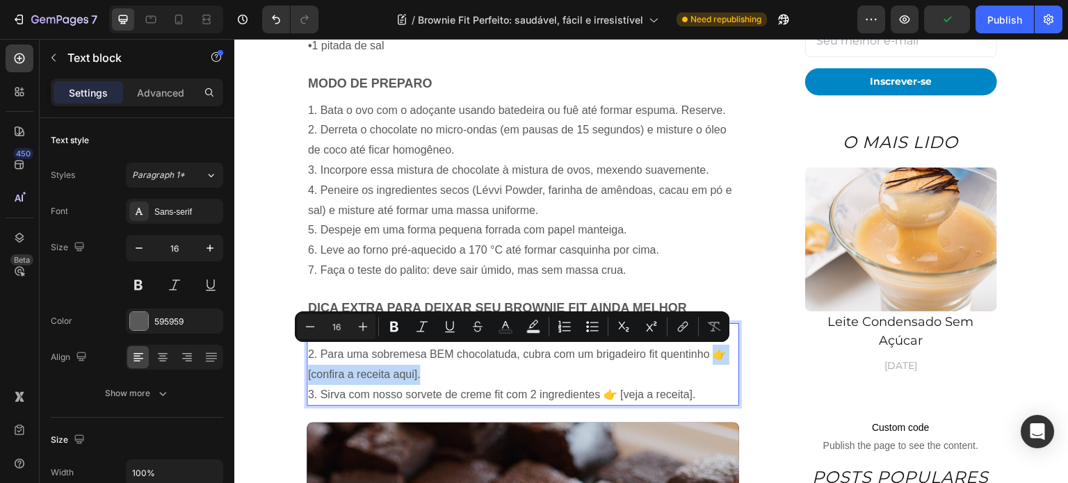
drag, startPoint x: 709, startPoint y: 356, endPoint x: 716, endPoint y: 366, distance: 12.0
click at [716, 366] on p "2. Para uma sobremesa BEM chocolatuda, cubra com um brigadeiro fit quentinho 👉 …" at bounding box center [523, 365] width 430 height 40
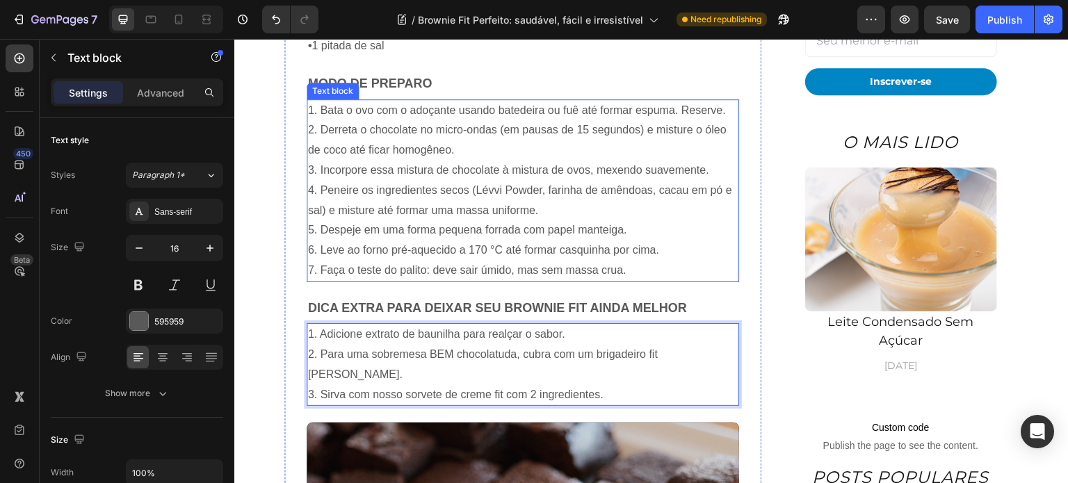
click at [430, 244] on p "6. Leve ao forno pré-aquecido a 170 °C até formar casquinha por cima." at bounding box center [523, 250] width 430 height 20
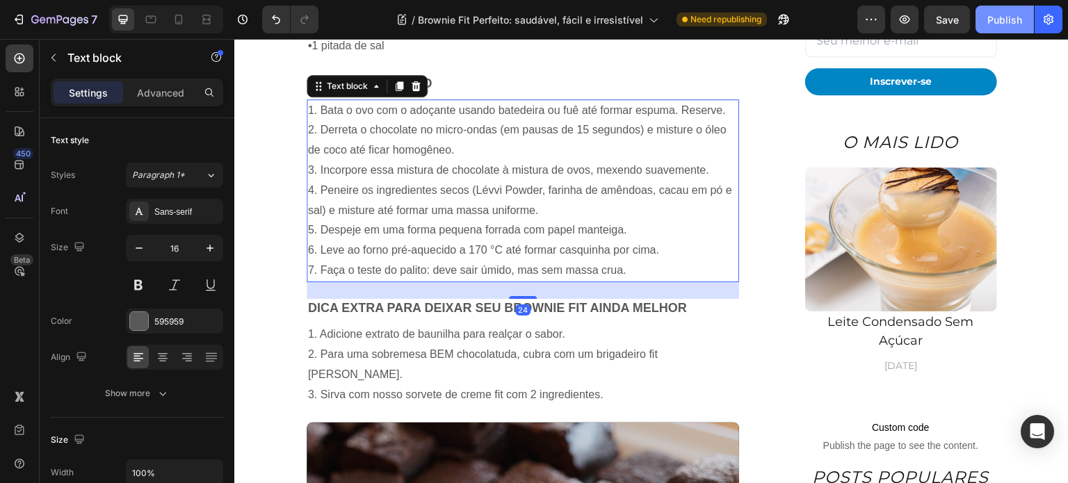
click at [1001, 28] on button "Publish" at bounding box center [1004, 20] width 58 height 28
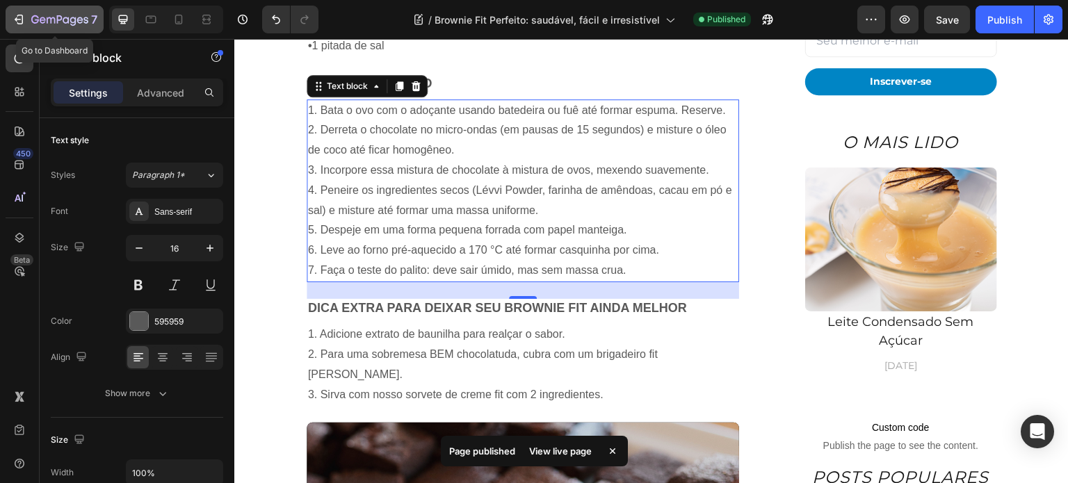
click at [40, 19] on icon "button" at bounding box center [43, 20] width 6 height 6
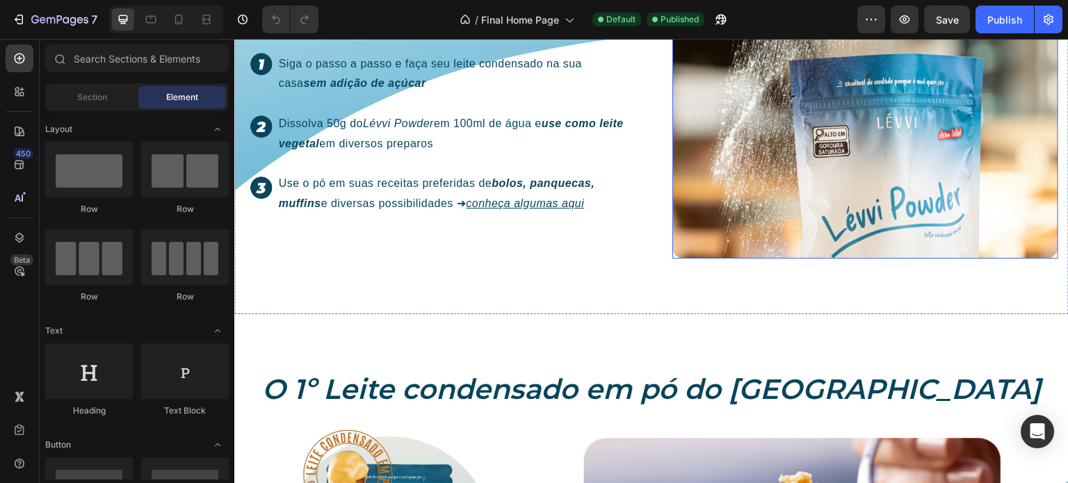
scroll to position [1112, 0]
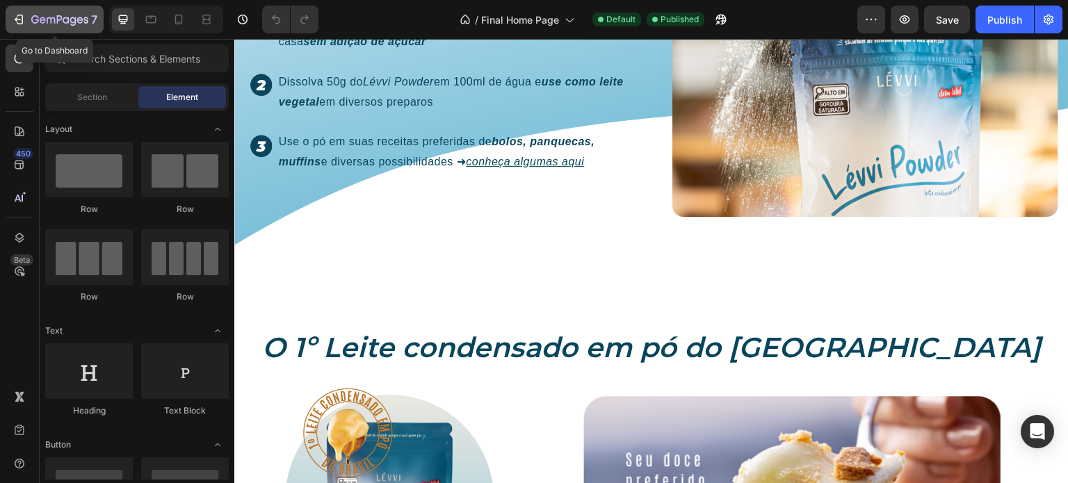
click at [19, 19] on icon "button" at bounding box center [18, 19] width 6 height 4
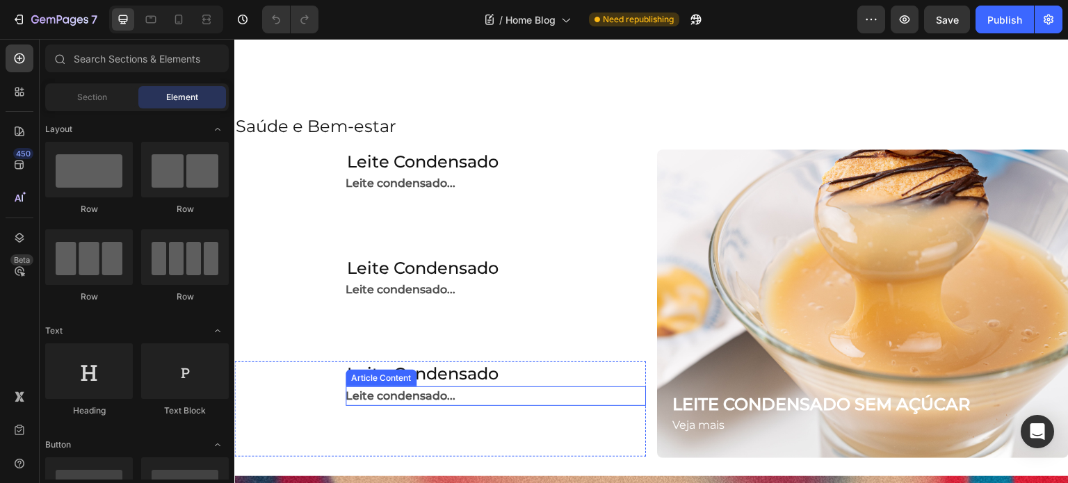
scroll to position [1251, 0]
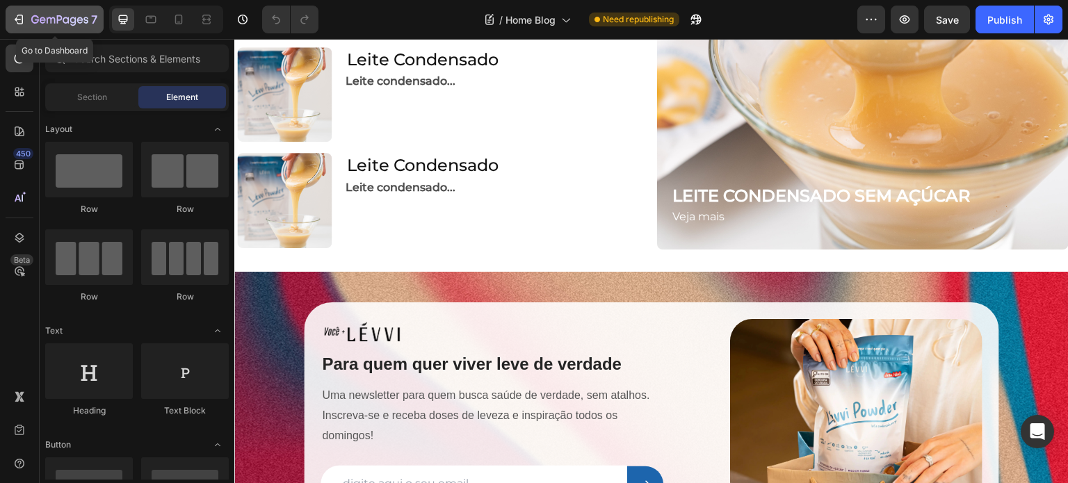
click at [37, 15] on icon "button" at bounding box center [59, 21] width 57 height 12
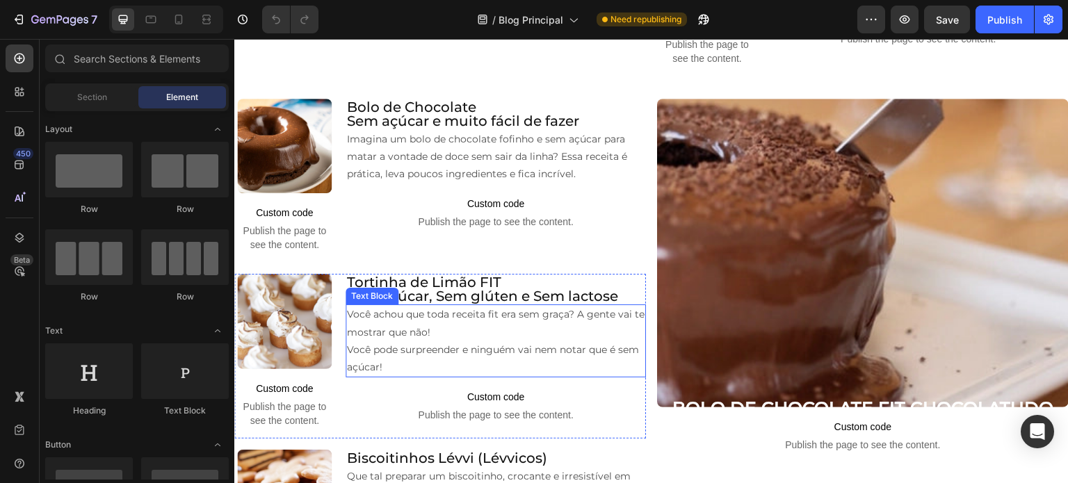
scroll to position [834, 0]
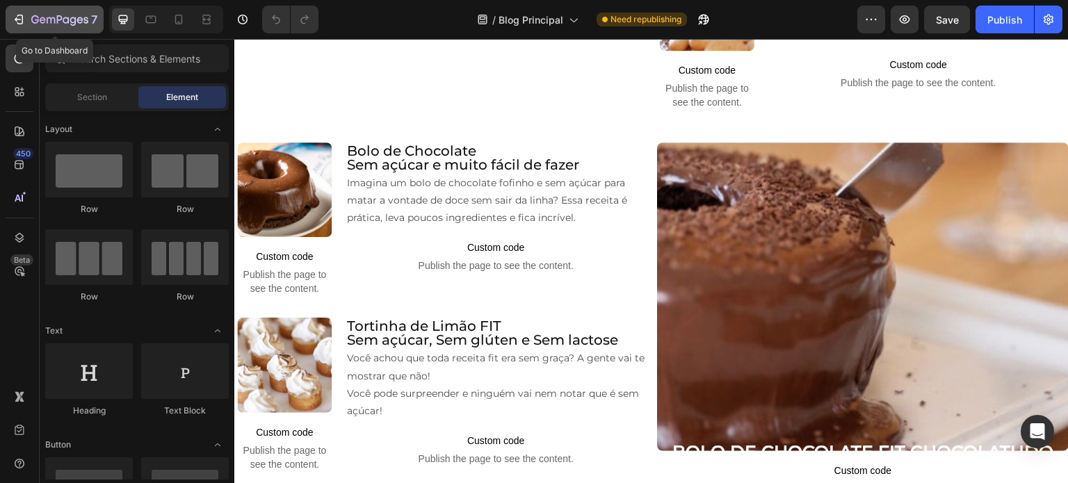
click at [40, 25] on icon "button" at bounding box center [59, 21] width 57 height 12
